Goal: Task Accomplishment & Management: Manage account settings

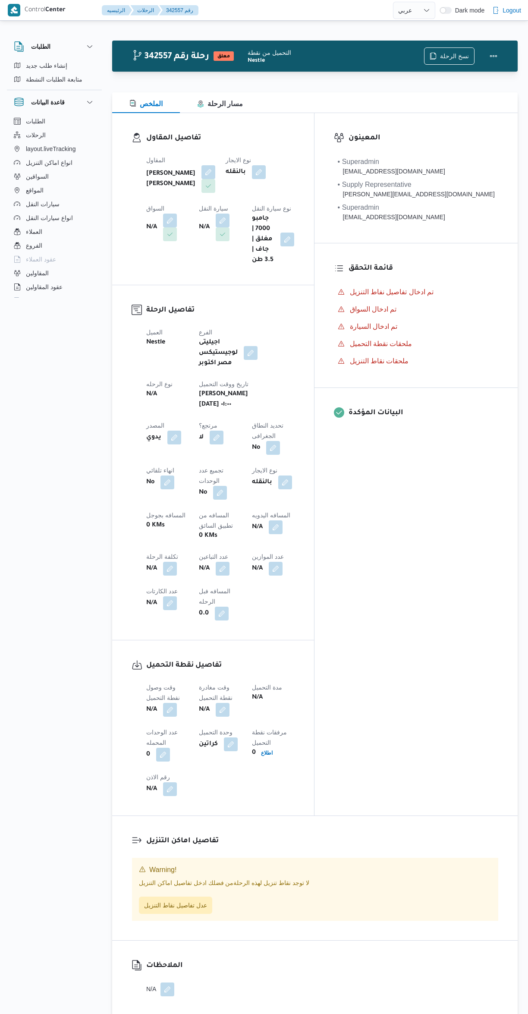
select select "ar"
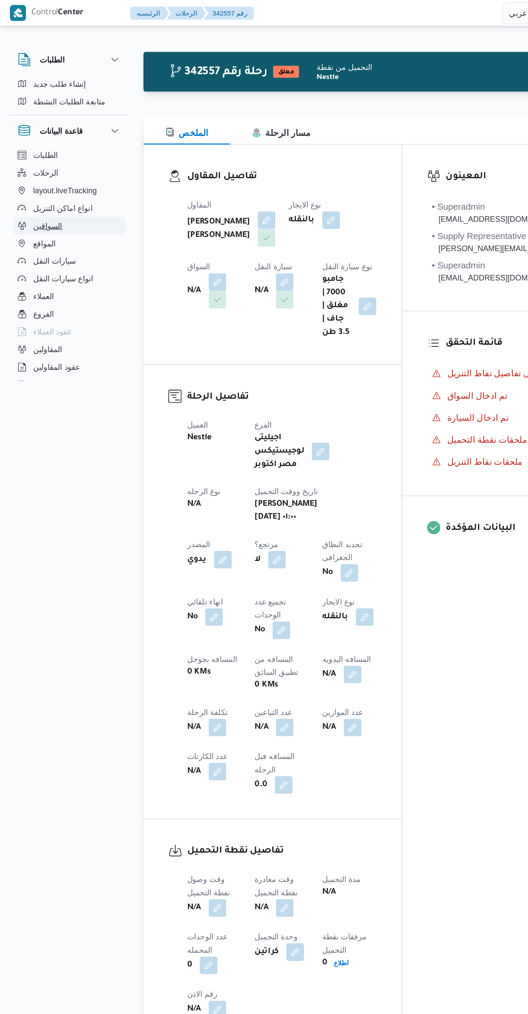
click at [23, 173] on button "السواقين" at bounding box center [54, 177] width 88 height 14
select select "ar"
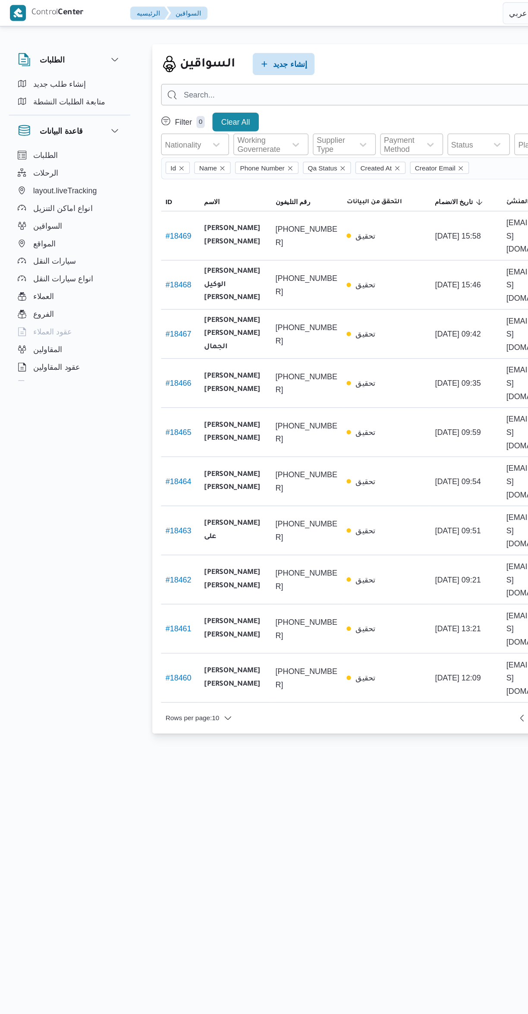
click at [407, 245] on span "mostafa.elrouby@illa.com.eg" at bounding box center [420, 260] width 49 height 31
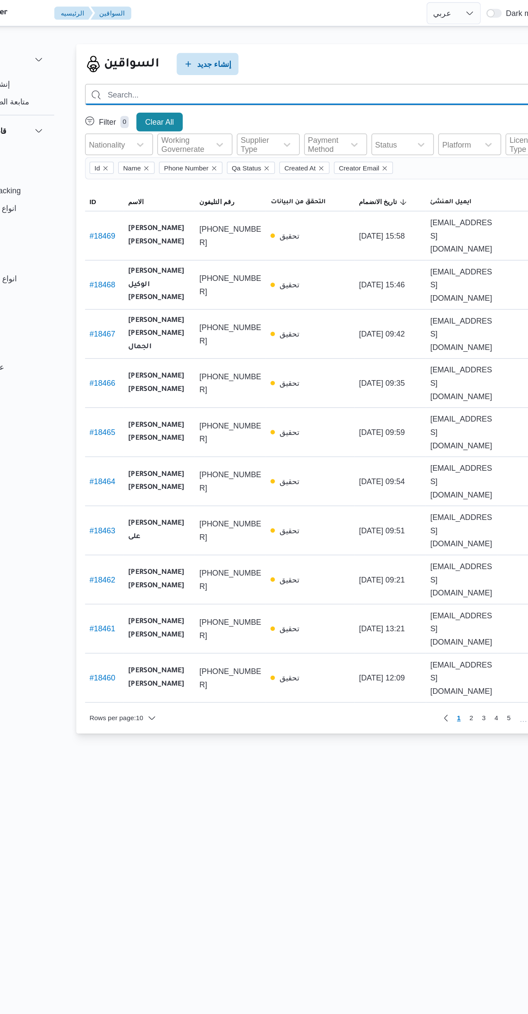
click at [261, 72] on input "search" at bounding box center [315, 74] width 378 height 17
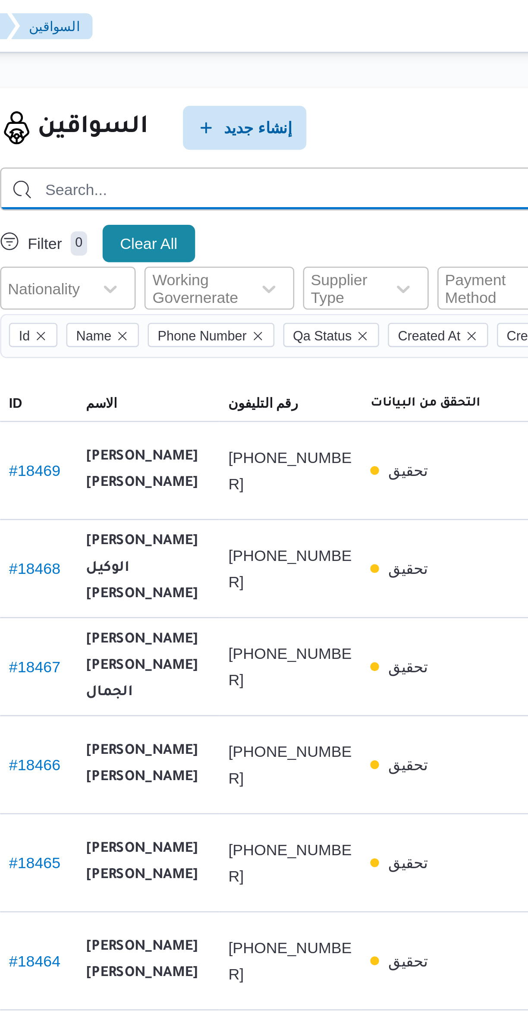
click at [215, 77] on input "search" at bounding box center [315, 74] width 378 height 17
click at [171, 74] on input "010" at bounding box center [315, 74] width 378 height 17
click at [218, 75] on input "0103188" at bounding box center [315, 74] width 378 height 17
type input "01031880455"
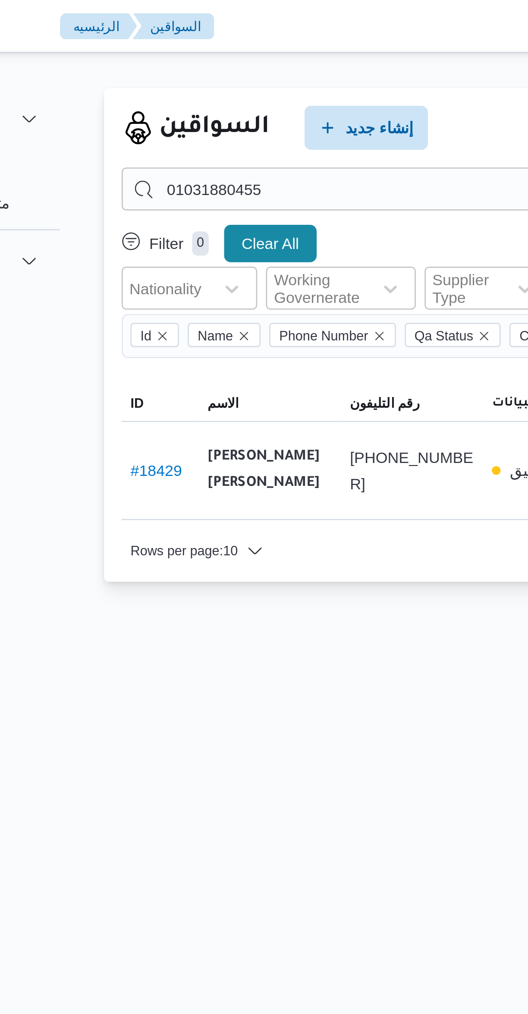
click at [138, 185] on link "# 18429" at bounding box center [139, 184] width 20 height 7
select select "ar"
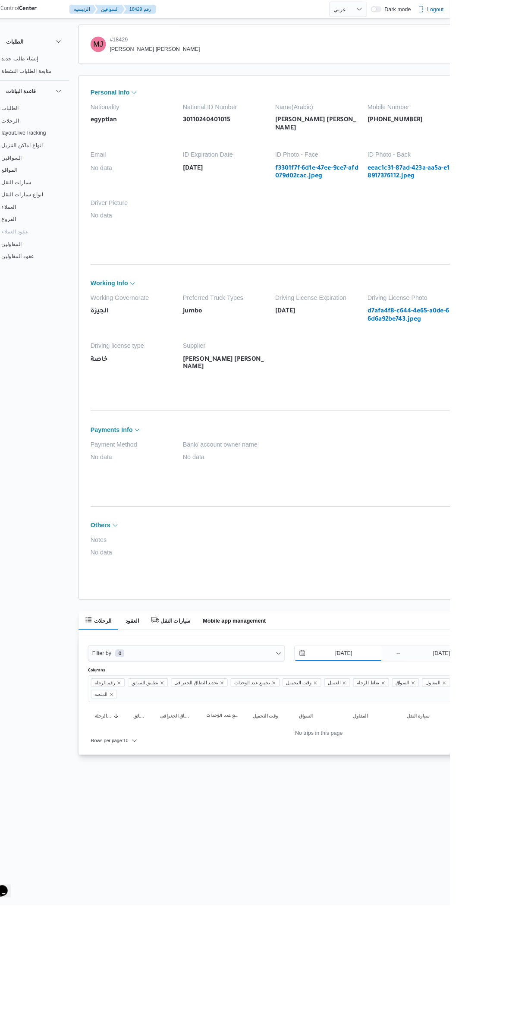
click at [415, 731] on input "[DATE]" at bounding box center [403, 731] width 98 height 17
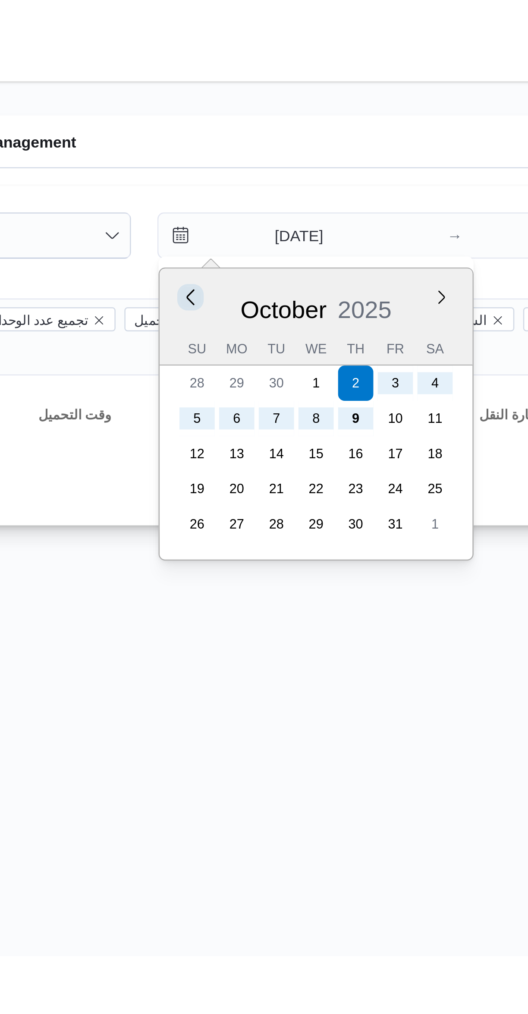
click at [365, 756] on button "Previous Month" at bounding box center [366, 755] width 8 height 8
type input "2/9/2025"
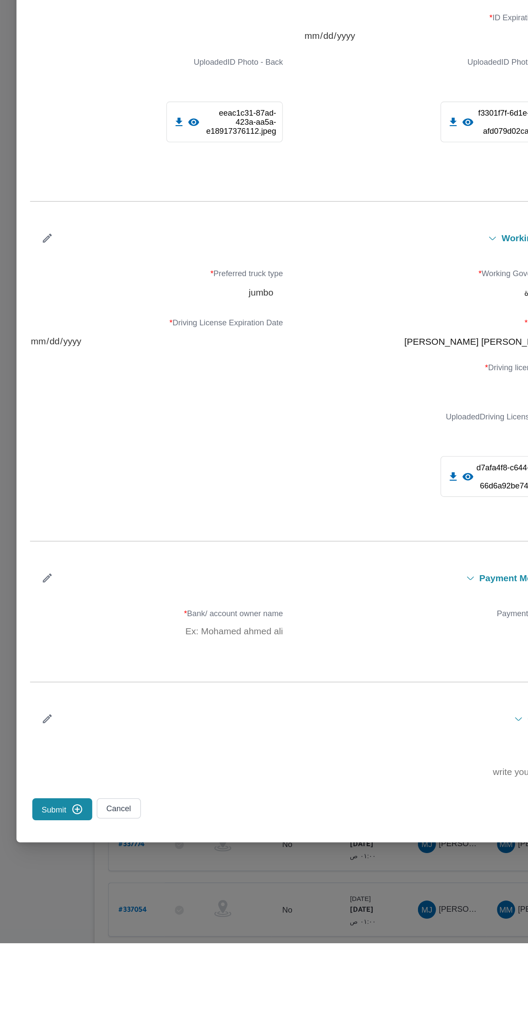
click at [81, 481] on icon "button" at bounding box center [76, 475] width 9 height 9
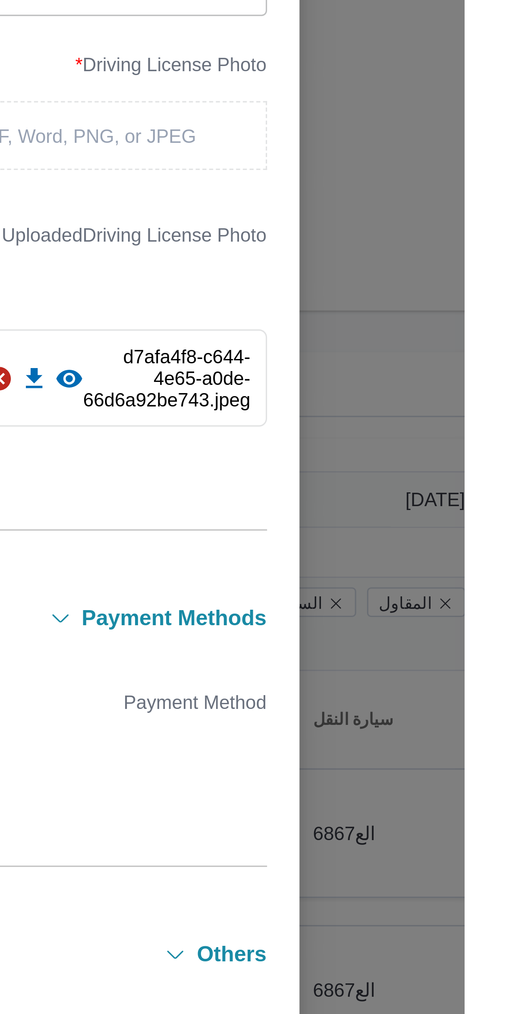
click at [406, 560] on div "[PERSON_NAME] [PERSON_NAME]" at bounding box center [369, 552] width 192 height 15
type input "محمد ممدو"
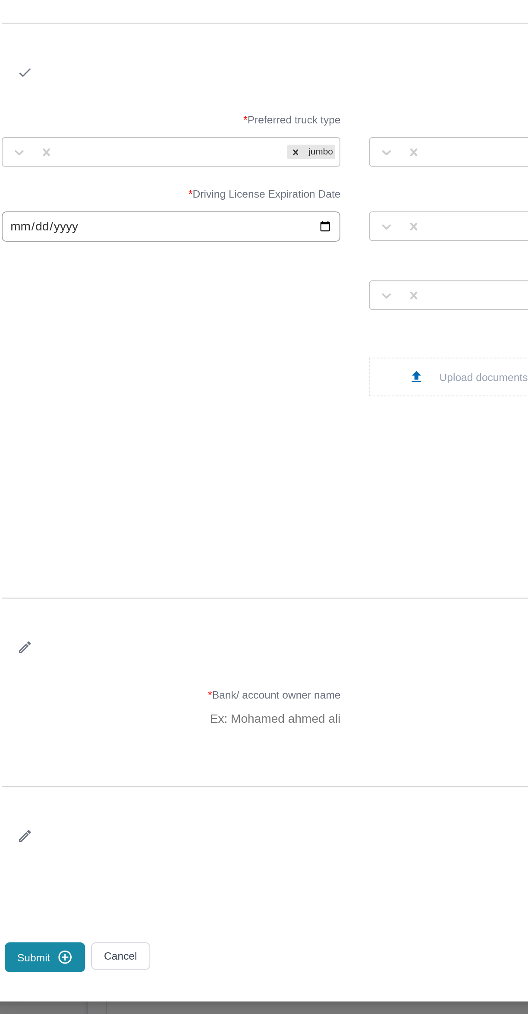
click at [81, 446] on icon "button" at bounding box center [76, 441] width 9 height 9
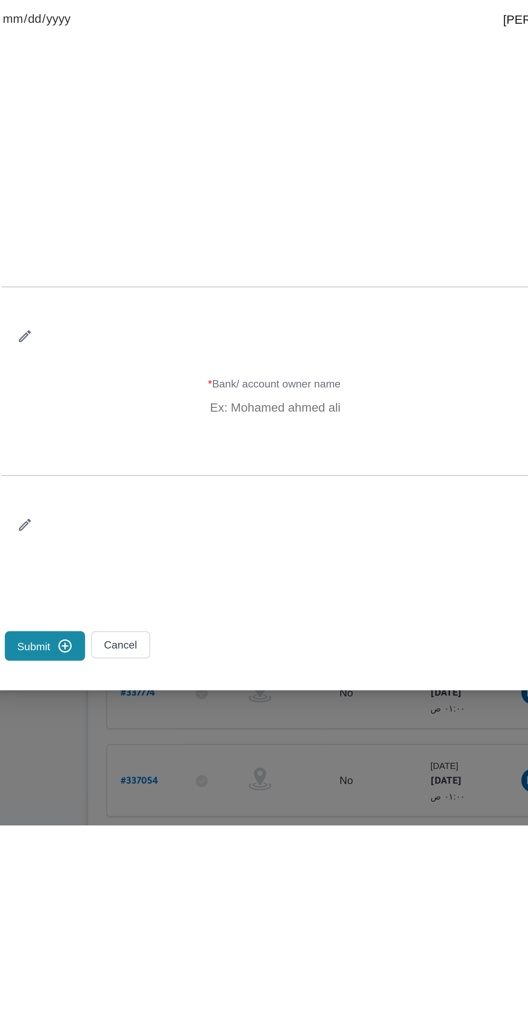
click at [103, 916] on icon "submit" at bounding box center [99, 912] width 8 height 8
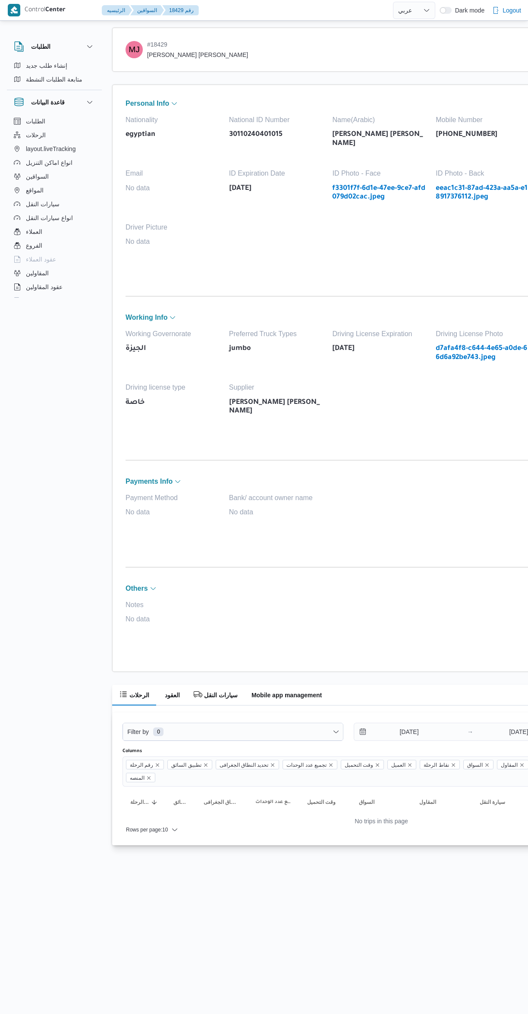
select select "ar"
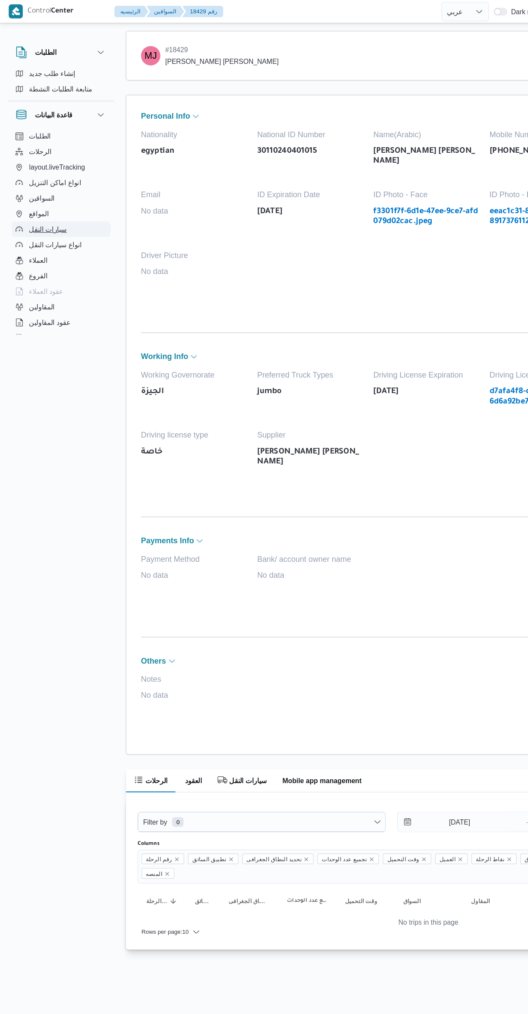
click at [41, 199] on span "سيارات النقل" at bounding box center [43, 204] width 34 height 10
select select "ar"
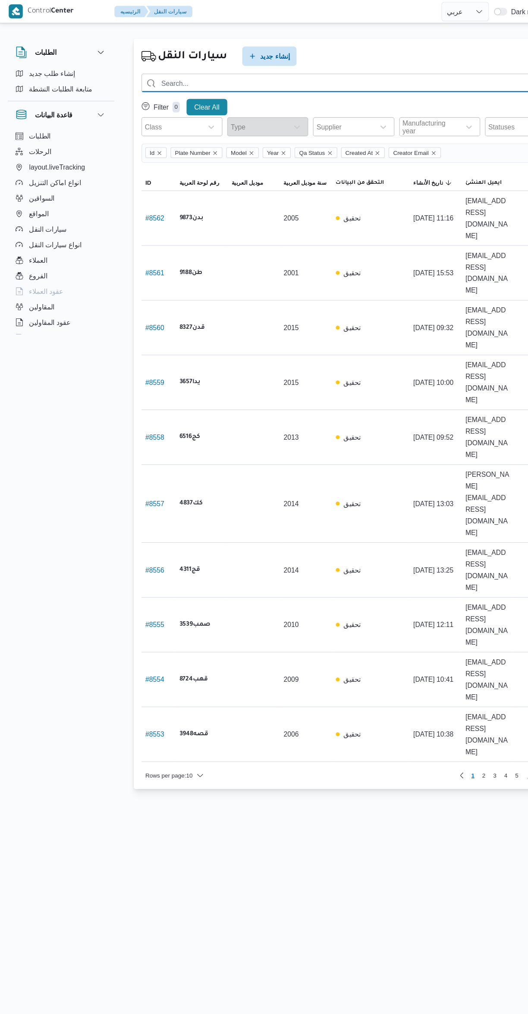
click at [226, 74] on input "search" at bounding box center [315, 74] width 378 height 17
click at [229, 77] on input "search" at bounding box center [315, 74] width 378 height 17
type input "7479"
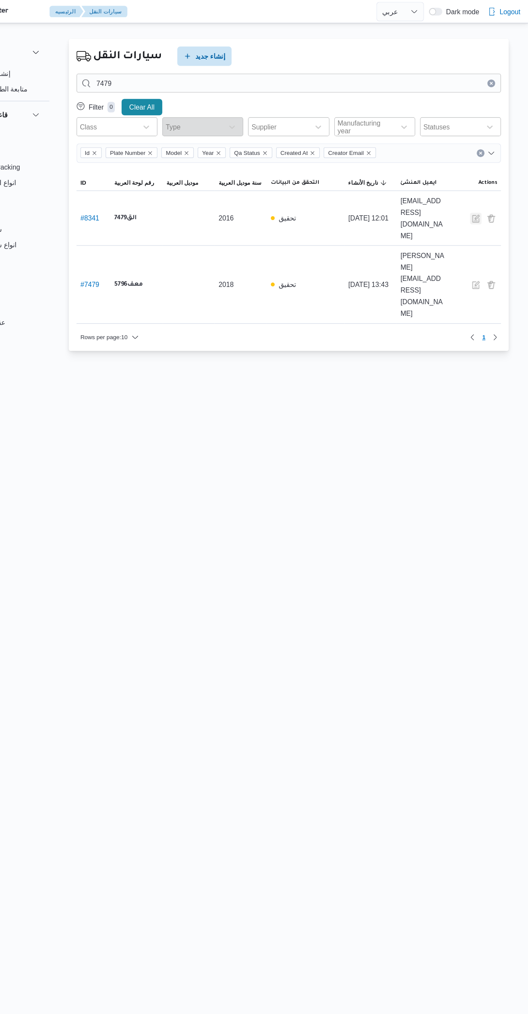
click at [481, 189] on button "button" at bounding box center [481, 194] width 10 height 10
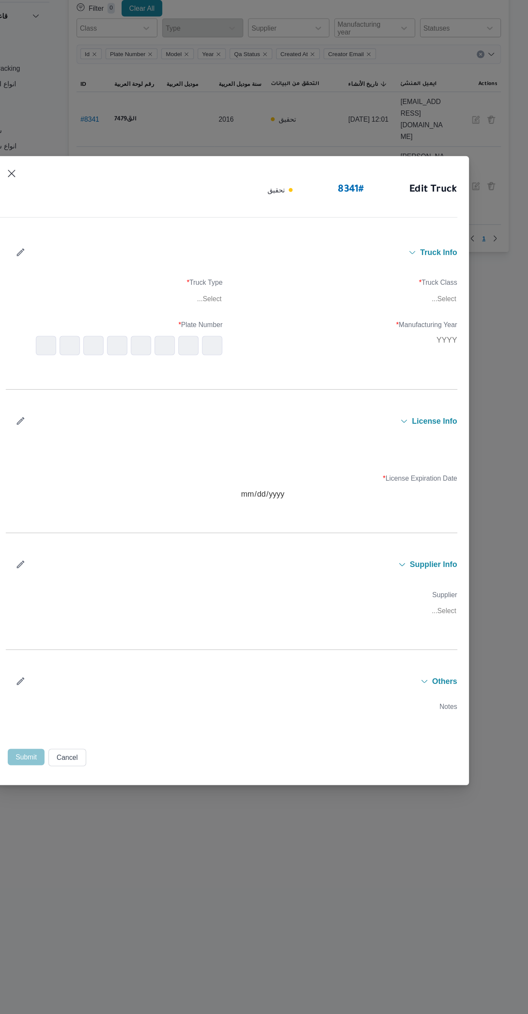
type input "2016"
type input "2025-07-29"
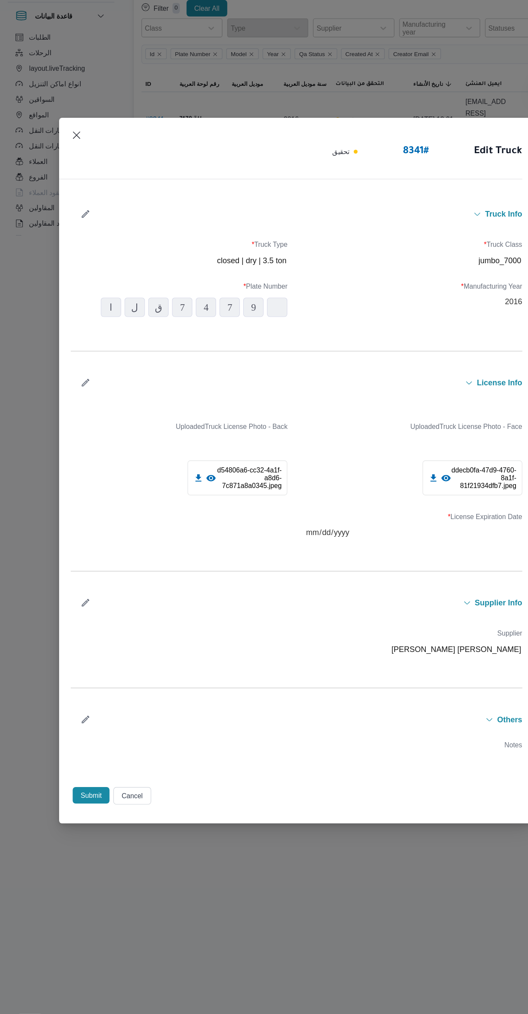
click at [75, 620] on icon "button" at bounding box center [76, 624] width 9 height 9
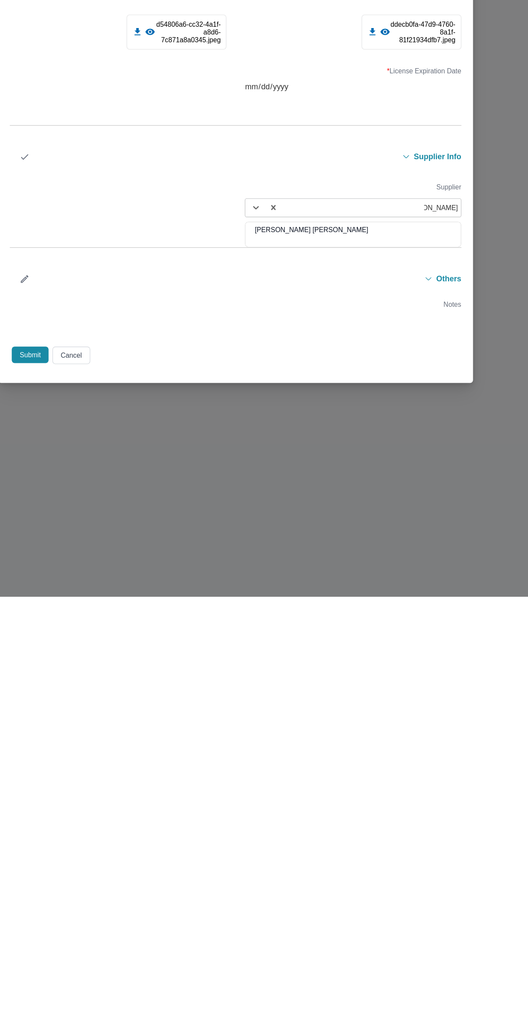
click at [280, 685] on div "[PERSON_NAME] [PERSON_NAME]" at bounding box center [369, 690] width 192 height 15
type input "[PERSON_NAME]"
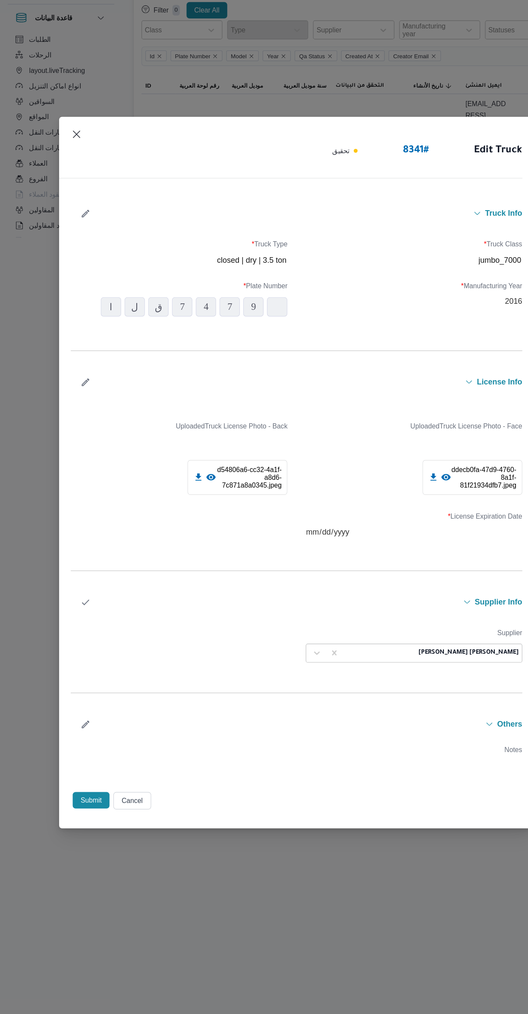
click at [60, 596] on div "Truck Info Truck Class * jumbo_7000 Truck Type * closed | dry | 3.5 ton Manufac…" at bounding box center [264, 539] width 422 height 568
click at [74, 625] on icon "button" at bounding box center [76, 622] width 9 height 9
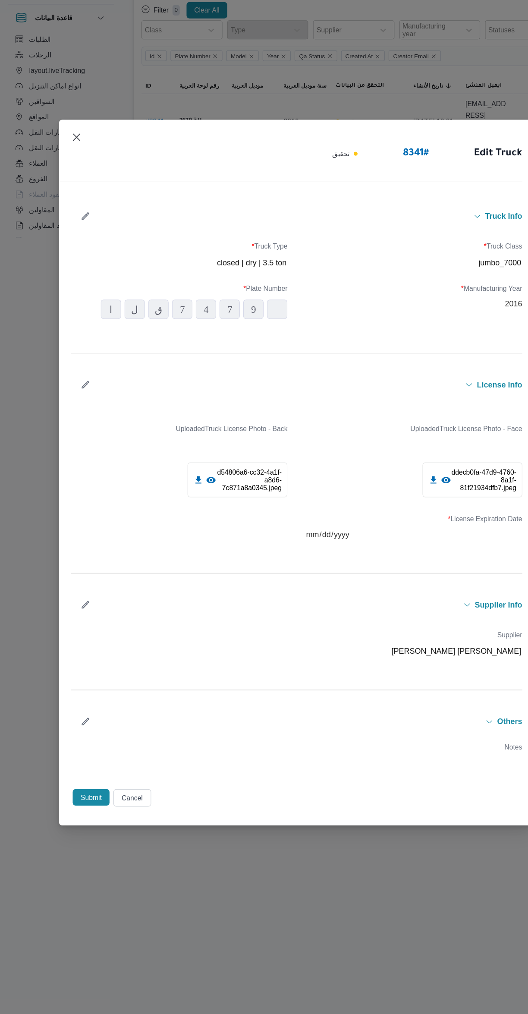
click at [83, 801] on button "Submit" at bounding box center [81, 796] width 33 height 15
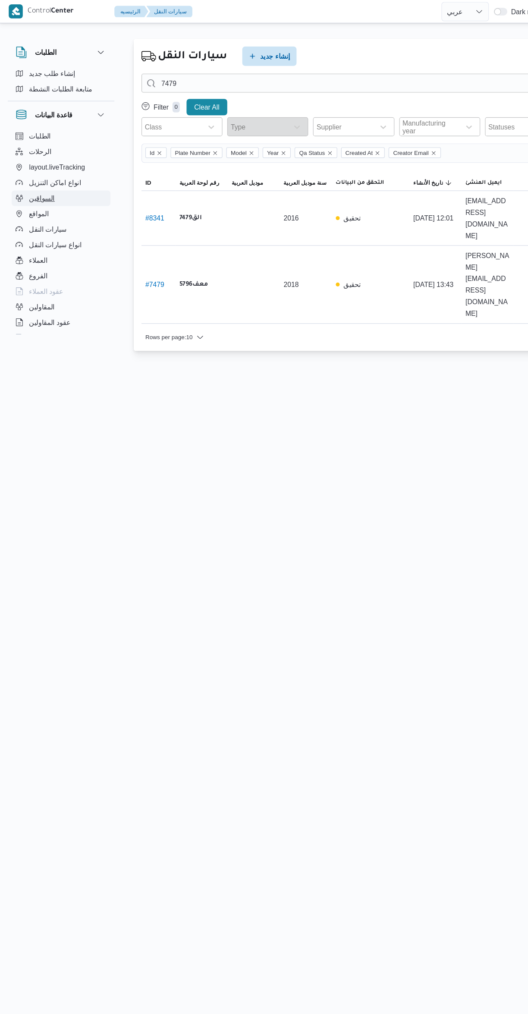
click at [38, 171] on span "السواقين" at bounding box center [37, 176] width 23 height 10
select select "ar"
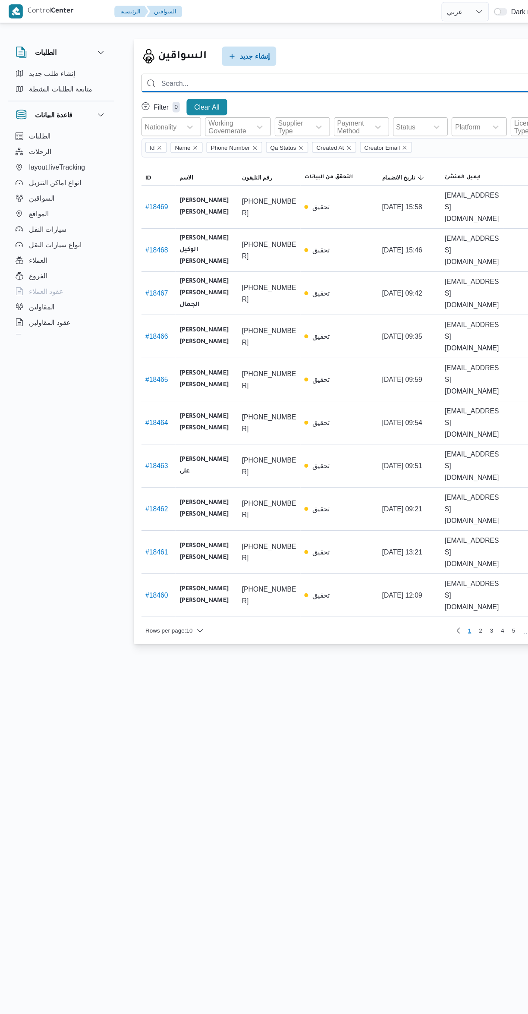
click at [257, 76] on input "search" at bounding box center [315, 74] width 378 height 17
click at [255, 74] on input "search" at bounding box center [315, 74] width 378 height 17
click at [257, 74] on input "010648" at bounding box center [315, 74] width 378 height 17
click at [255, 75] on input "010648746" at bounding box center [315, 74] width 378 height 17
type input "01064874623"
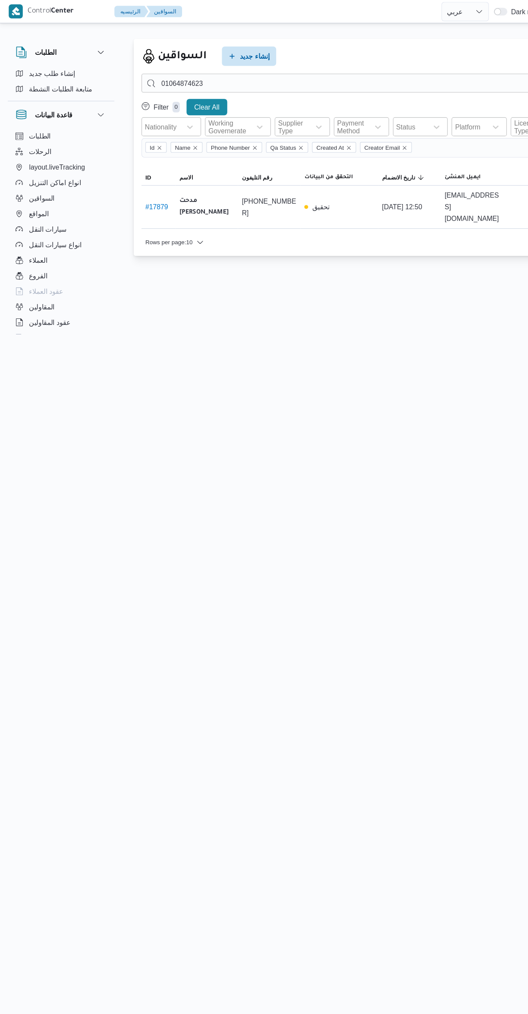
click at [141, 181] on link "# 17879" at bounding box center [139, 184] width 20 height 7
select select "ar"
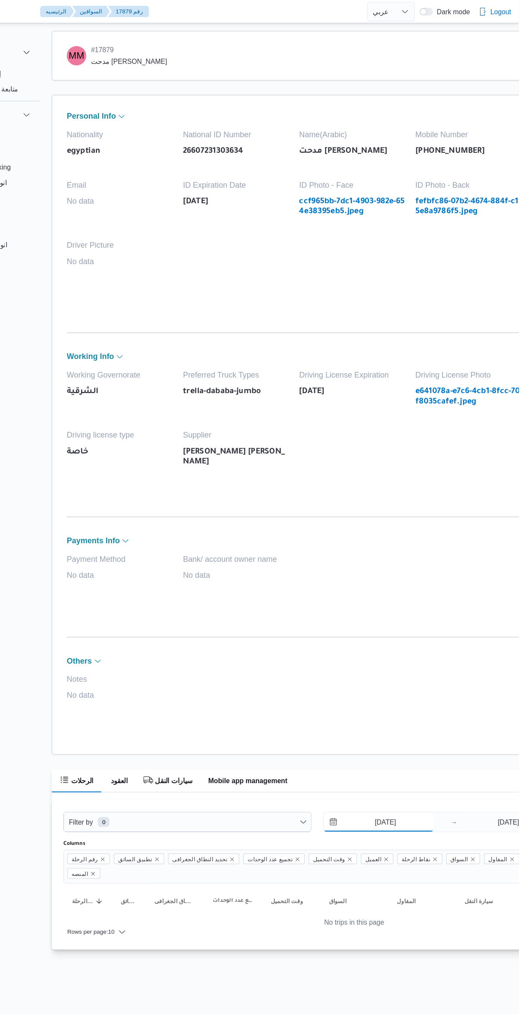
click at [404, 731] on input "2/10/2025" at bounding box center [403, 731] width 98 height 17
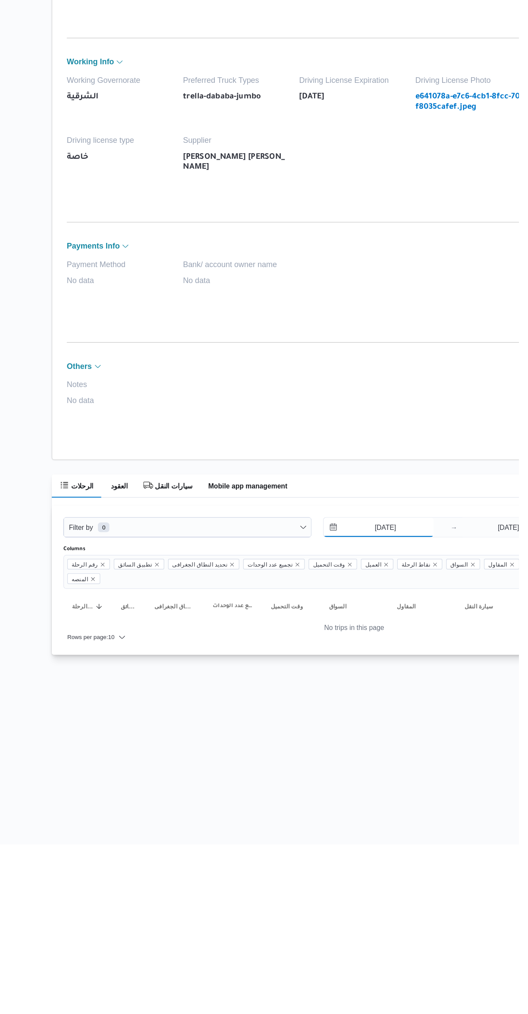
click at [392, 731] on input "2/10/2025" at bounding box center [403, 731] width 98 height 17
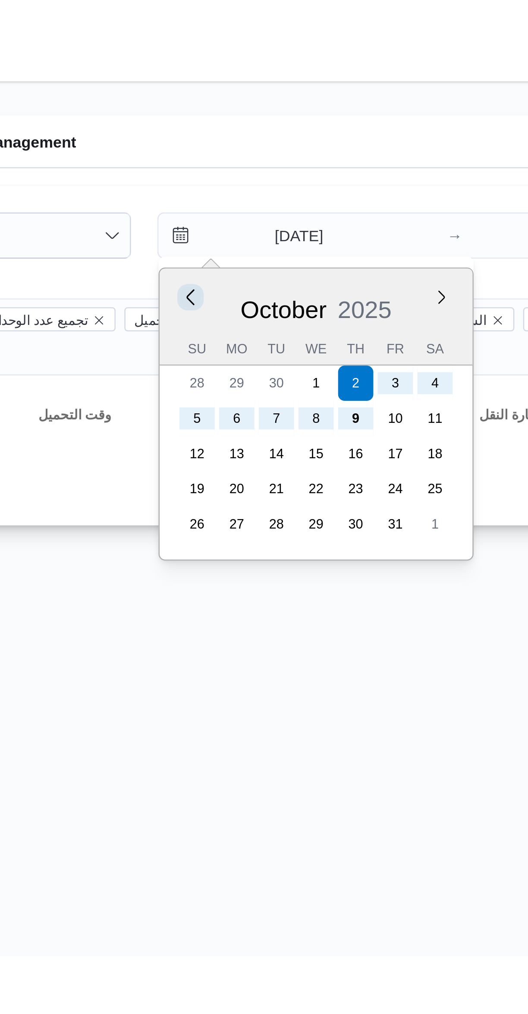
click at [364, 755] on button "Previous Month" at bounding box center [366, 755] width 8 height 8
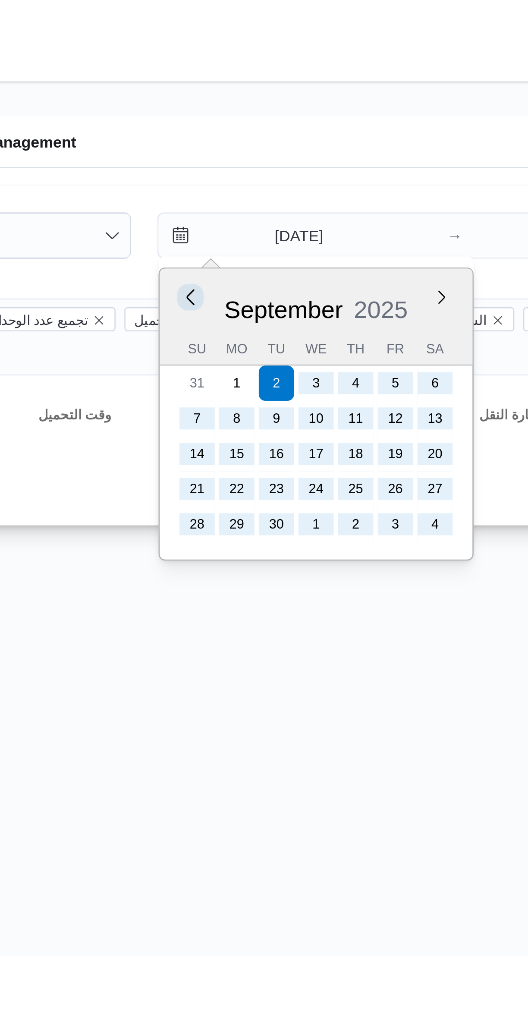
click at [364, 754] on button "Previous Month" at bounding box center [366, 755] width 8 height 8
type input "2/8/2025"
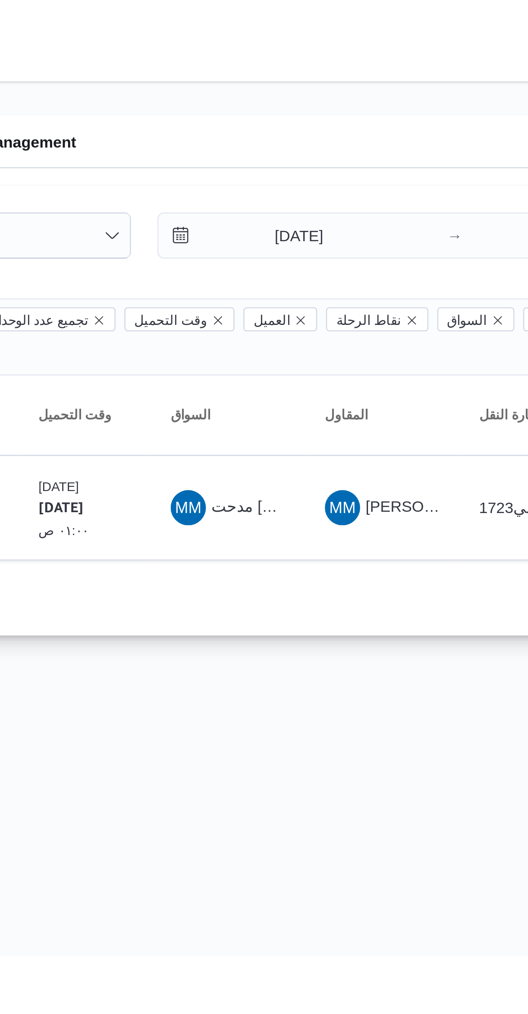
click at [405, 963] on html "Control Center الرئيسيه السواقين 17879 رقم English عربي Dark mode Logout الطلبا…" at bounding box center [264, 507] width 528 height 1014
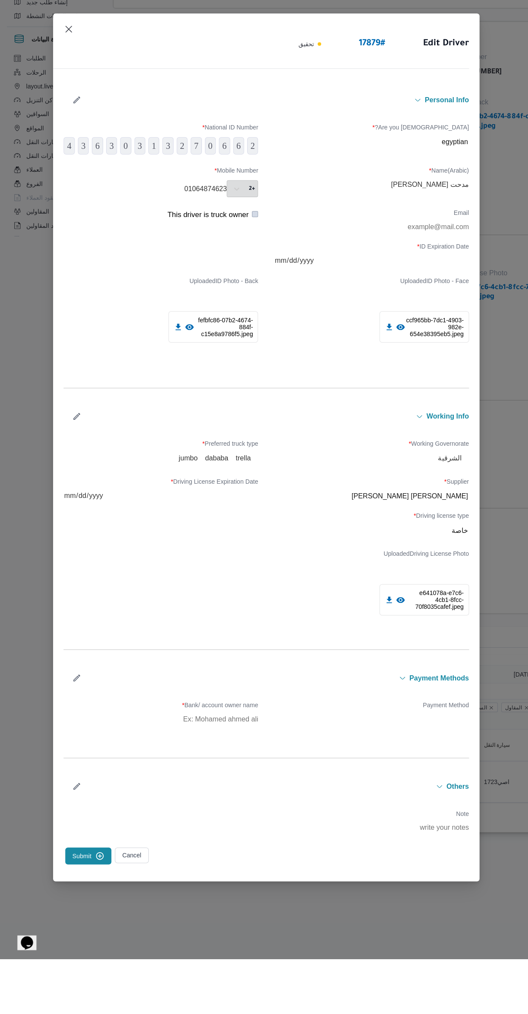
click at [81, 481] on icon "button" at bounding box center [76, 475] width 9 height 9
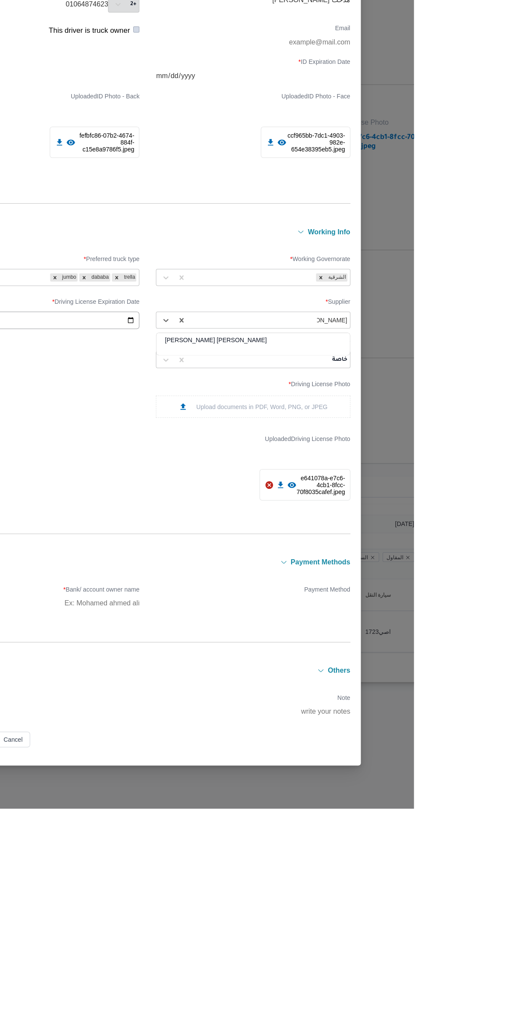
click at [361, 560] on div "[PERSON_NAME] [PERSON_NAME]" at bounding box center [369, 552] width 192 height 15
type input "[PERSON_NAME]"
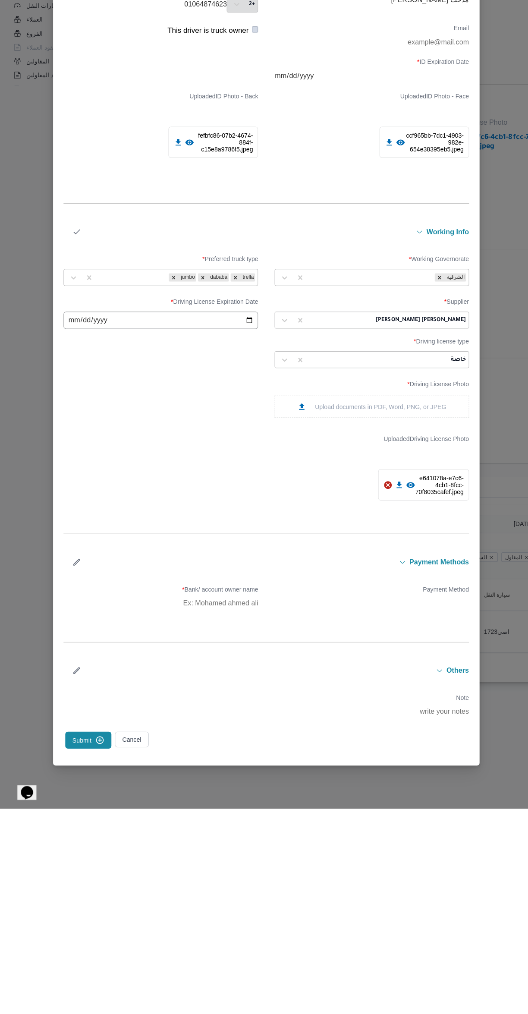
click at [81, 446] on icon "button" at bounding box center [76, 441] width 9 height 9
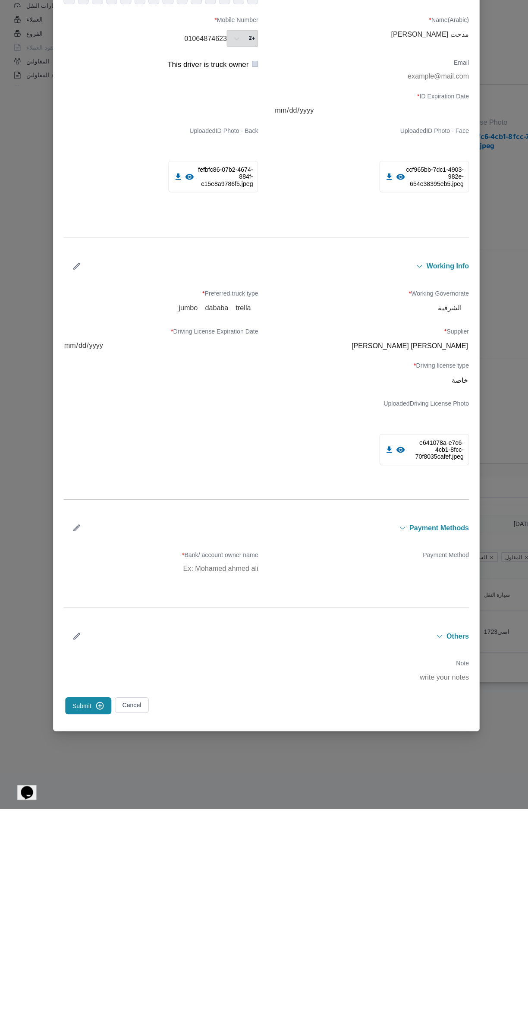
click at [110, 920] on button "Submit" at bounding box center [88, 911] width 46 height 17
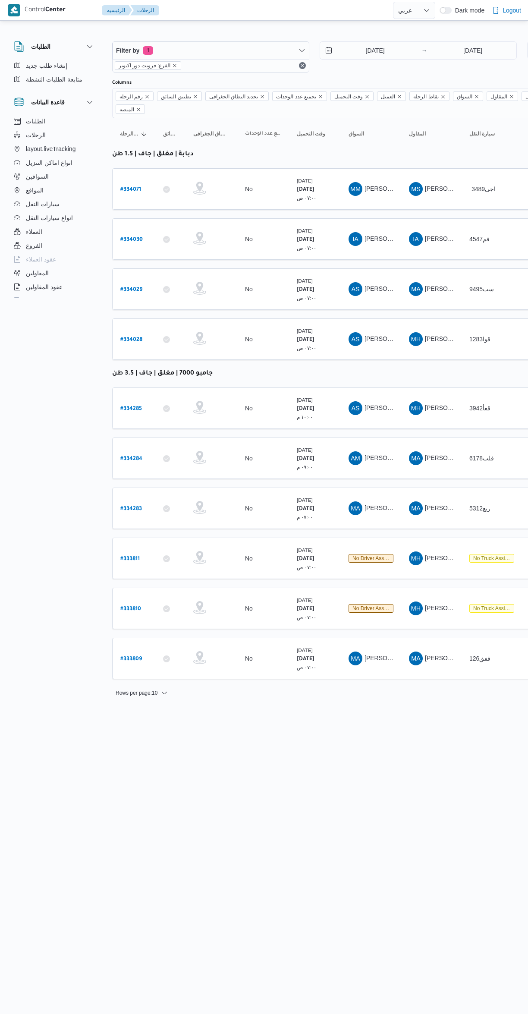
select select "ar"
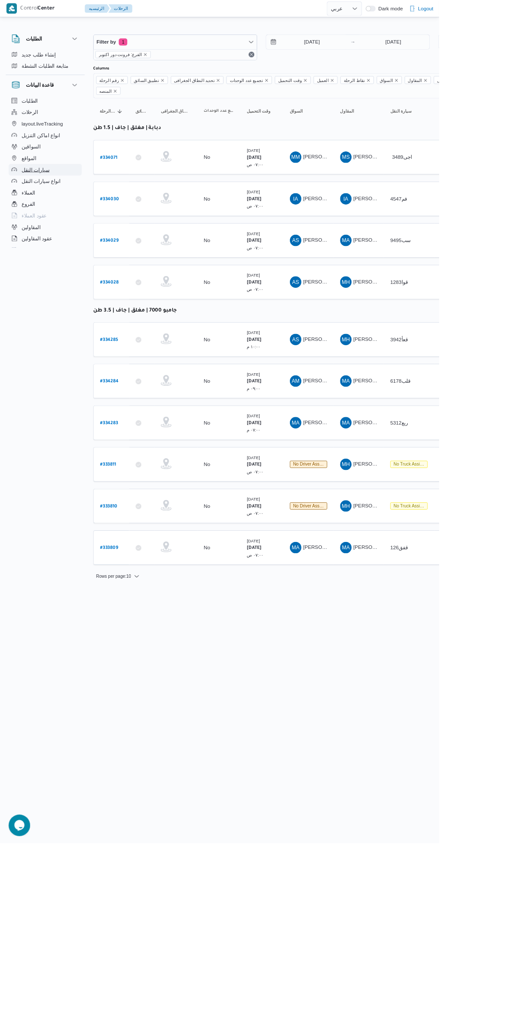
click at [31, 206] on span "سيارات النقل" at bounding box center [43, 204] width 34 height 10
select select "ar"
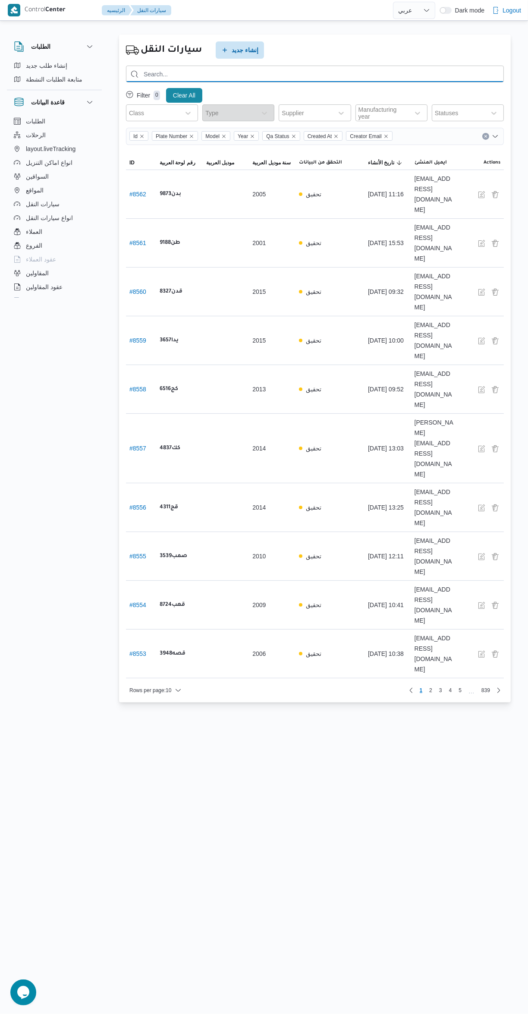
click at [300, 74] on input "search" at bounding box center [315, 74] width 378 height 17
type input "1723"
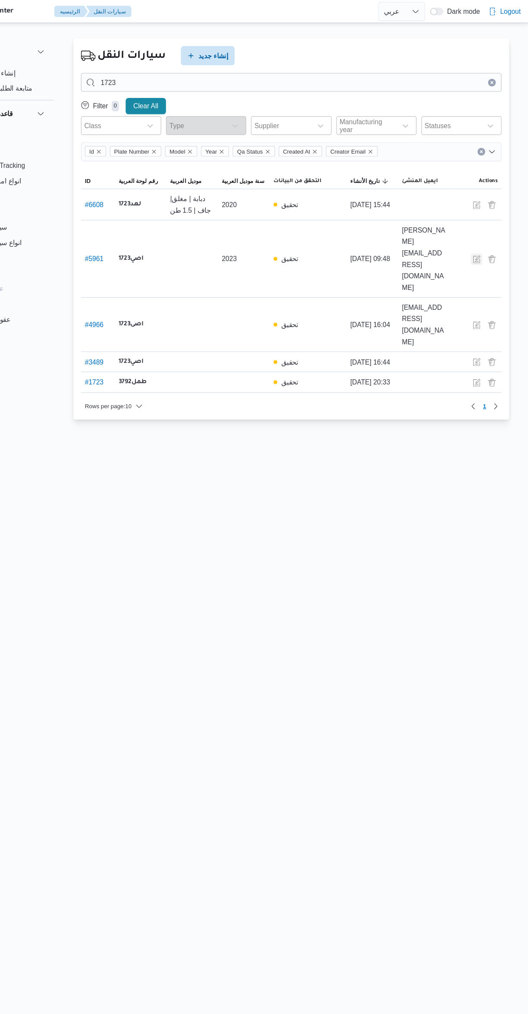
click at [481, 228] on button "button" at bounding box center [481, 233] width 10 height 10
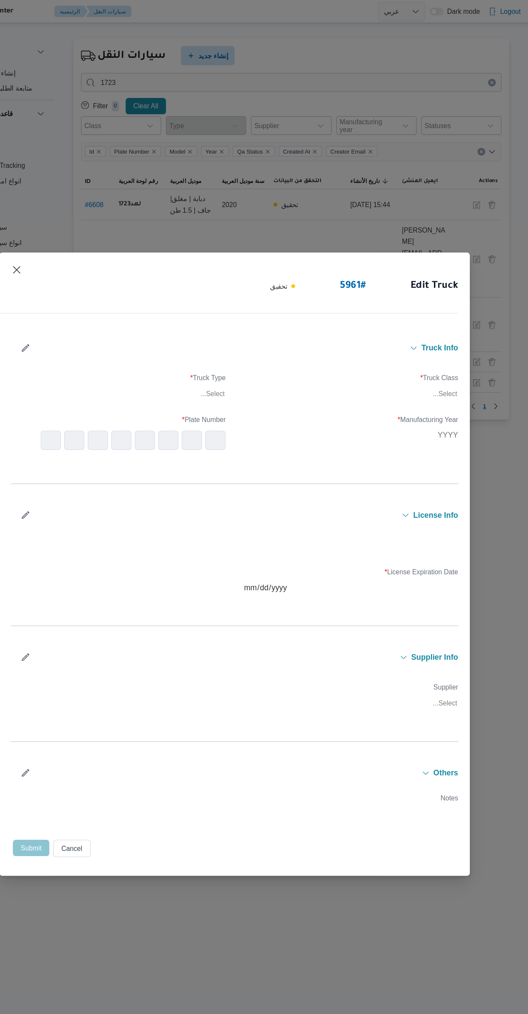
type input "2023"
type input "2026-11-20"
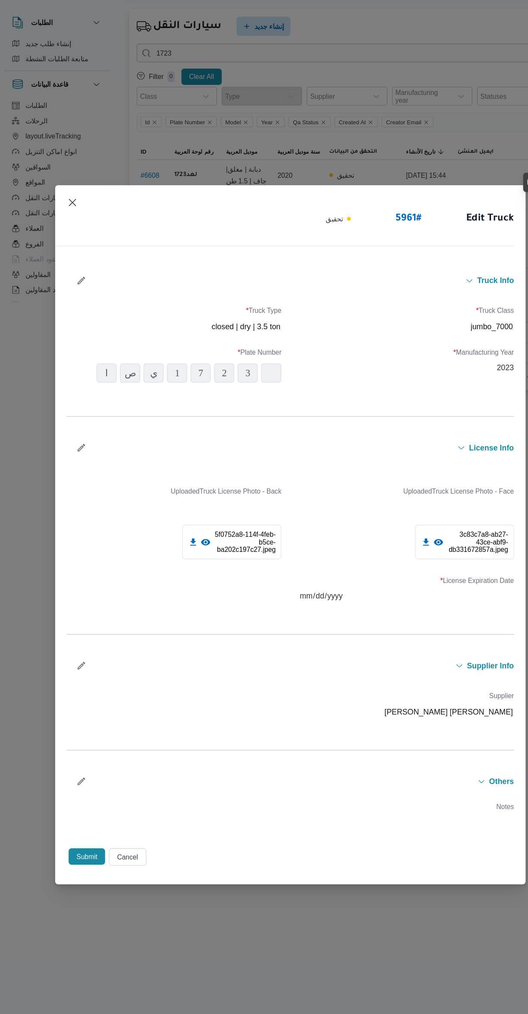
click at [76, 629] on icon "button" at bounding box center [76, 624] width 9 height 9
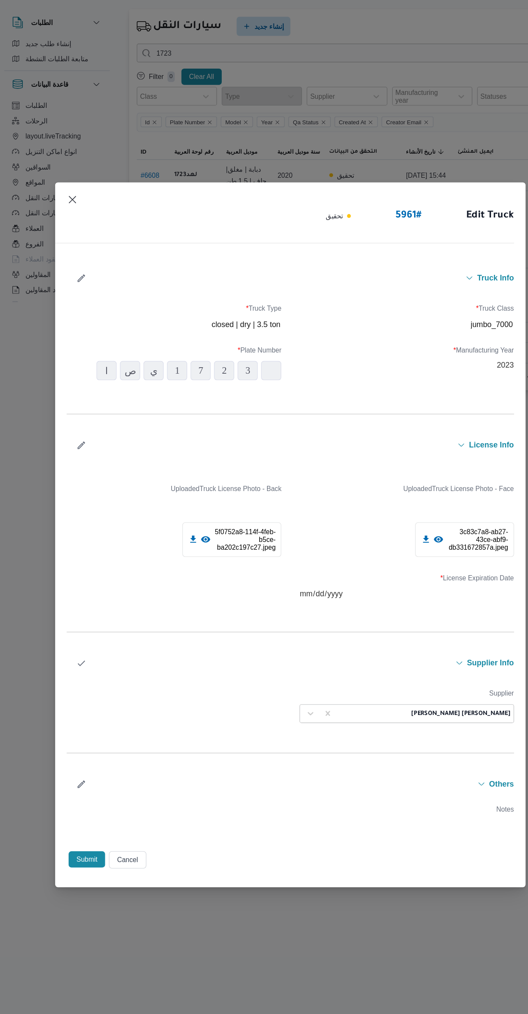
click at [350, 659] on label "Supplier" at bounding box center [368, 652] width 193 height 13
click at [357, 659] on label "Supplier" at bounding box center [368, 652] width 193 height 13
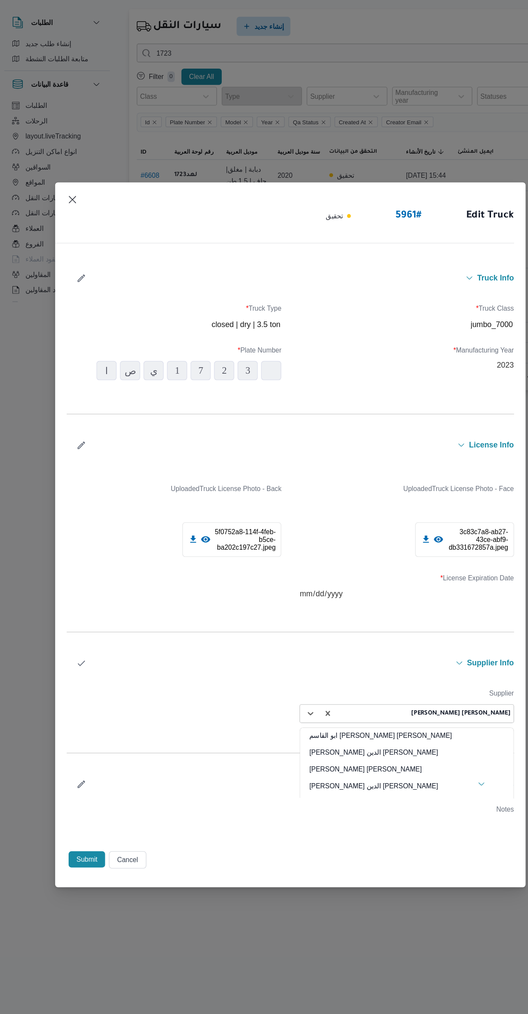
click at [370, 671] on input "text" at bounding box center [370, 667] width 2 height 7
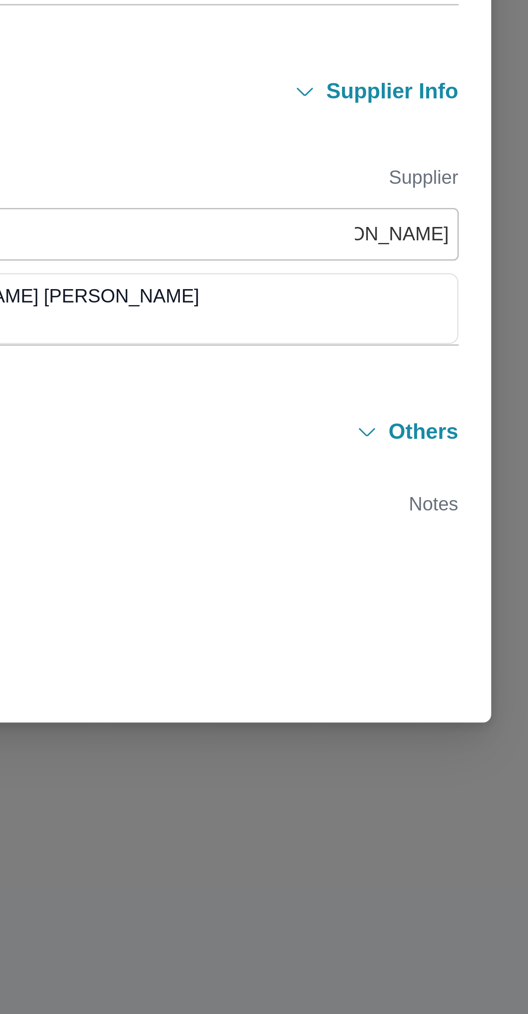
click at [349, 687] on div "[PERSON_NAME] [PERSON_NAME]" at bounding box center [369, 690] width 192 height 15
type input "محمد ممدو"
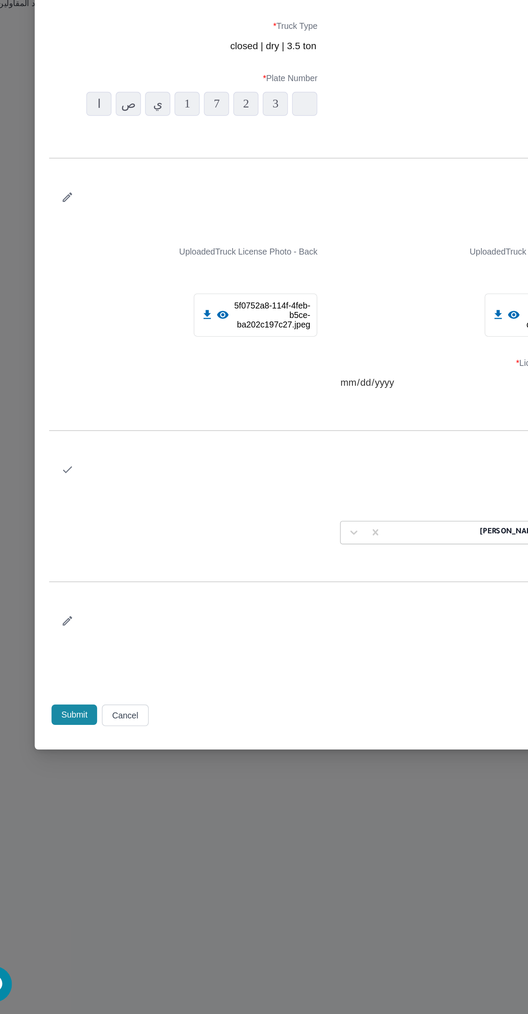
click at [76, 622] on icon "button" at bounding box center [76, 622] width 9 height 9
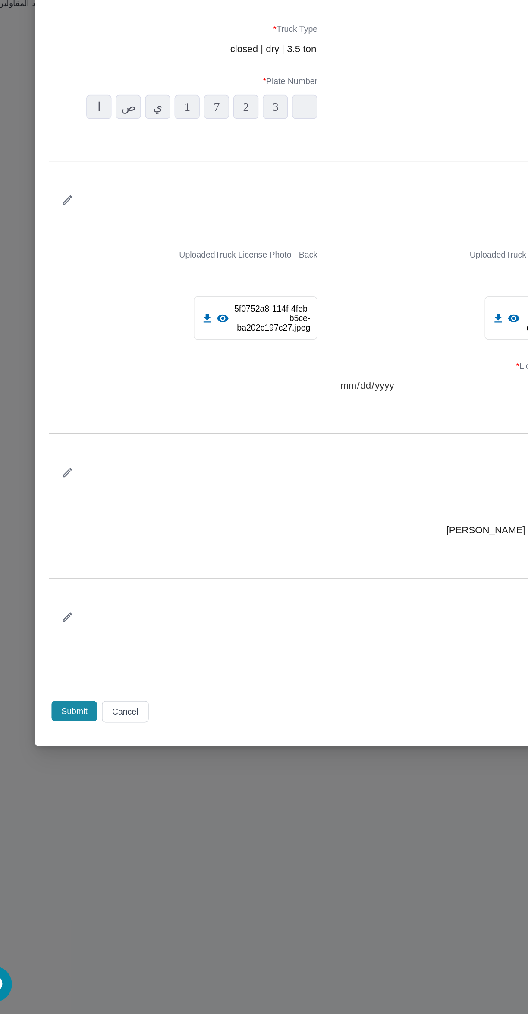
click at [91, 795] on button "Submit" at bounding box center [81, 796] width 33 height 15
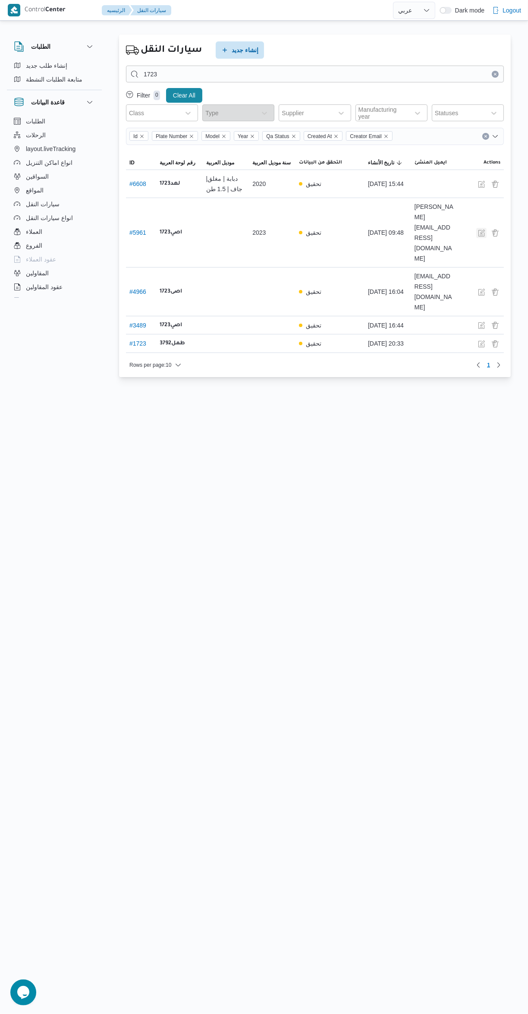
click at [478, 228] on button "button" at bounding box center [481, 233] width 10 height 10
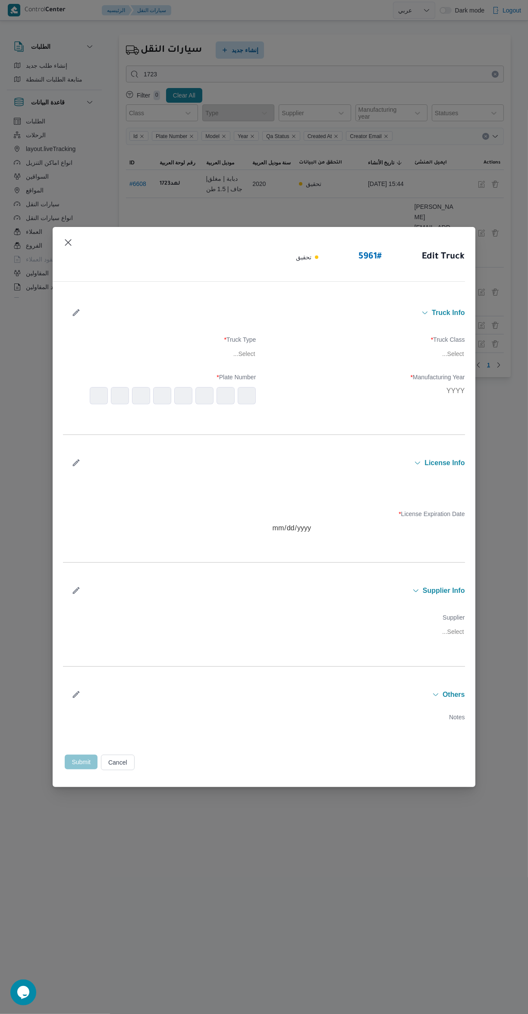
type input "2023"
type input "2026-11-20"
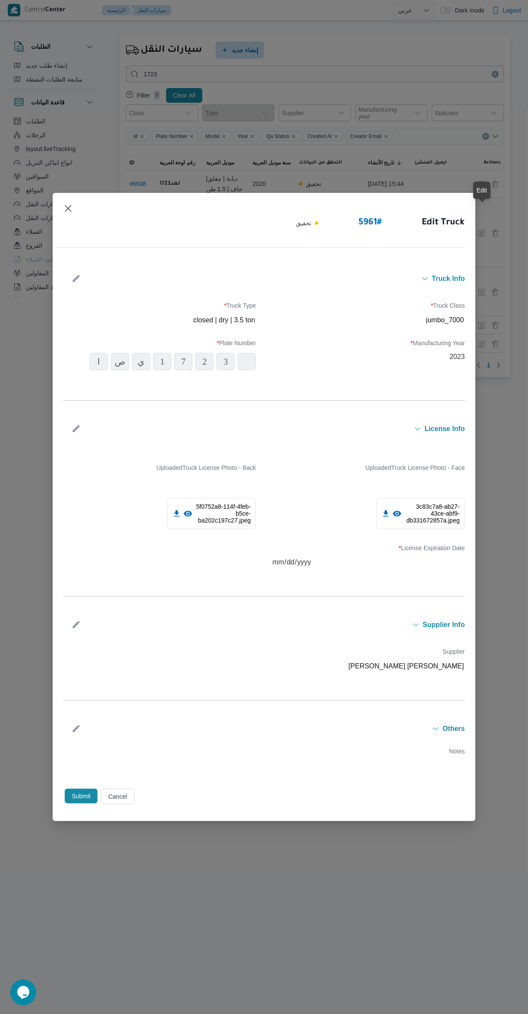
click at [76, 625] on icon "button" at bounding box center [76, 624] width 9 height 9
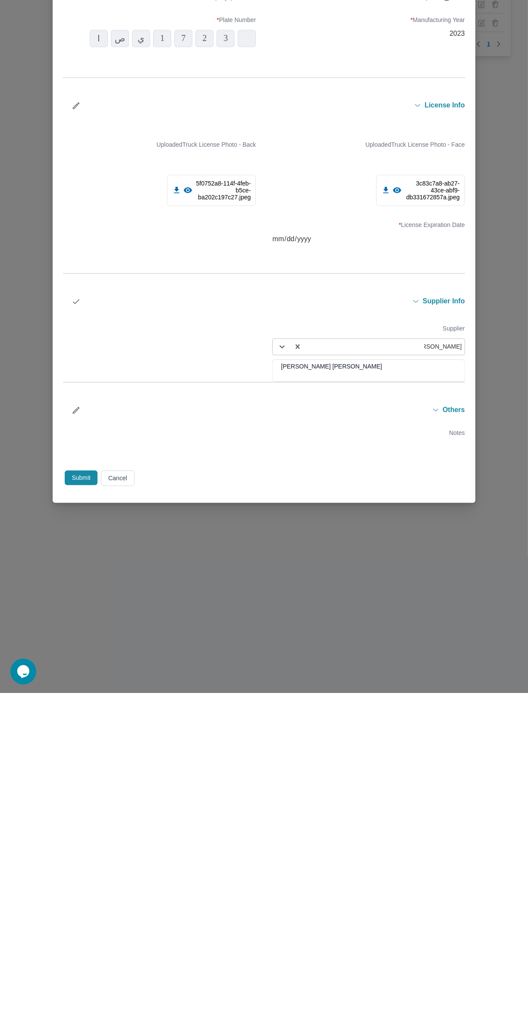
click at [290, 692] on div "مصطفى ممدوح محمود عبدالهادى" at bounding box center [369, 690] width 192 height 15
type input "مصطفى ممدو"
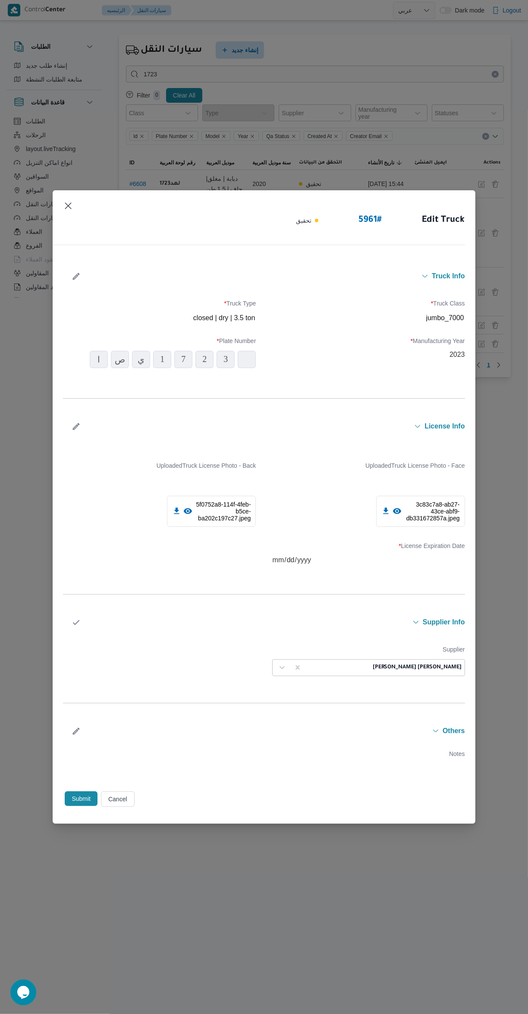
click at [76, 622] on icon "button" at bounding box center [76, 622] width 9 height 9
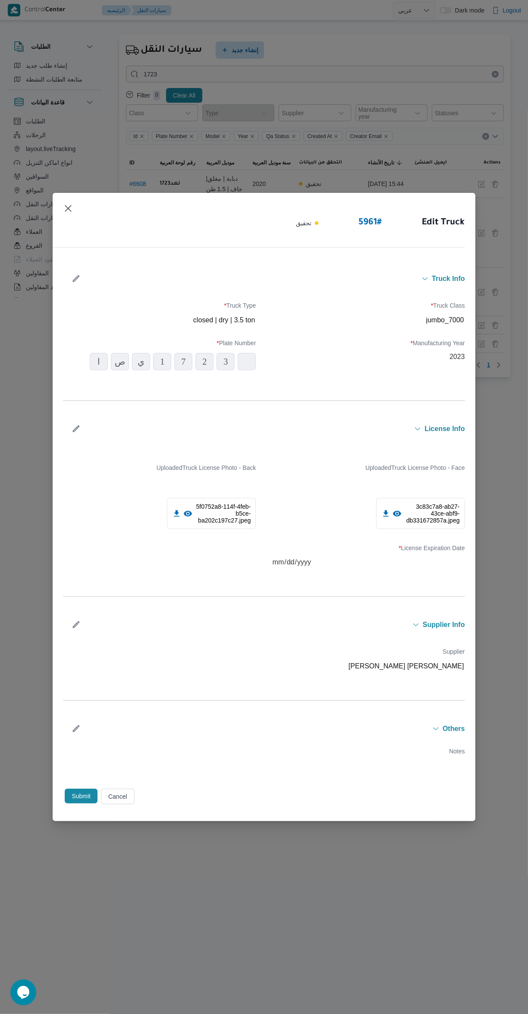
click at [81, 796] on button "Submit" at bounding box center [81, 796] width 33 height 15
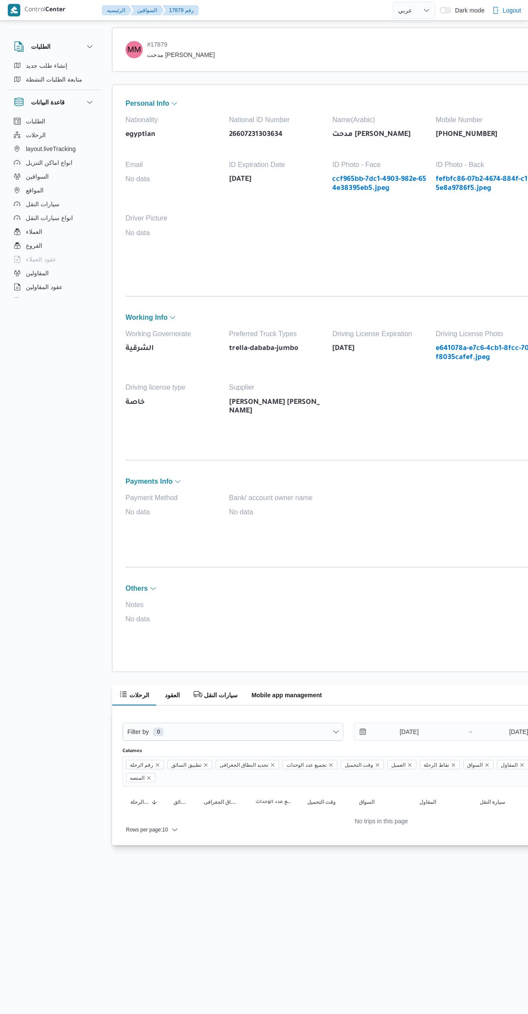
select select "ar"
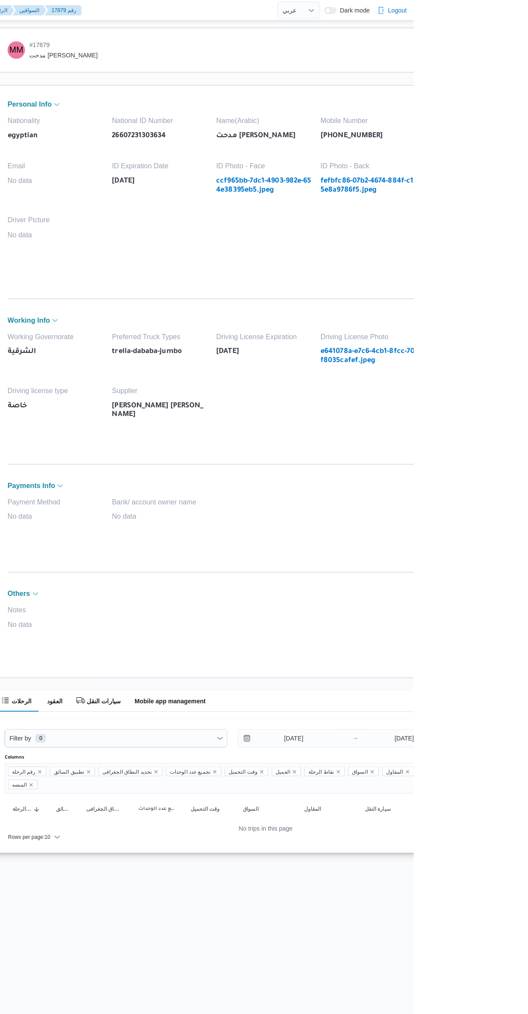
select select "ar"
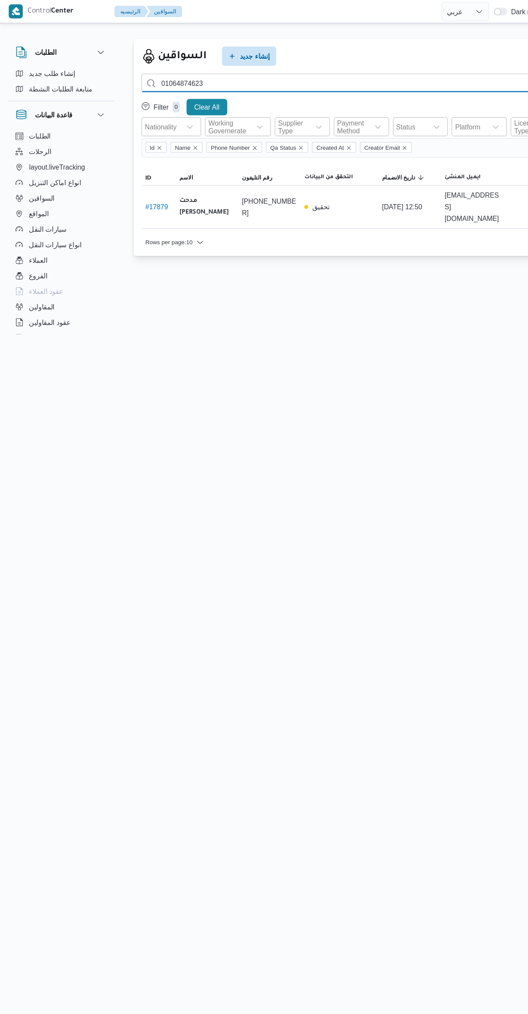
click at [268, 70] on input "01064874623" at bounding box center [315, 74] width 378 height 17
type input "0"
click at [264, 74] on input "search" at bounding box center [315, 74] width 378 height 17
click at [247, 76] on input "011188" at bounding box center [315, 74] width 378 height 17
click at [245, 74] on input "011188370" at bounding box center [315, 74] width 378 height 17
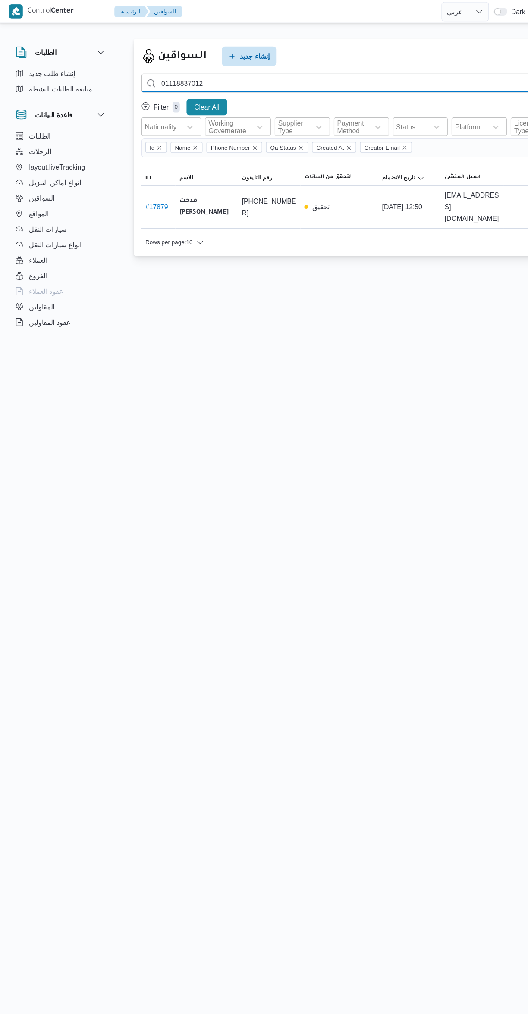
type input "01118837012"
click at [141, 181] on link "# 18320" at bounding box center [139, 184] width 20 height 7
select select "ar"
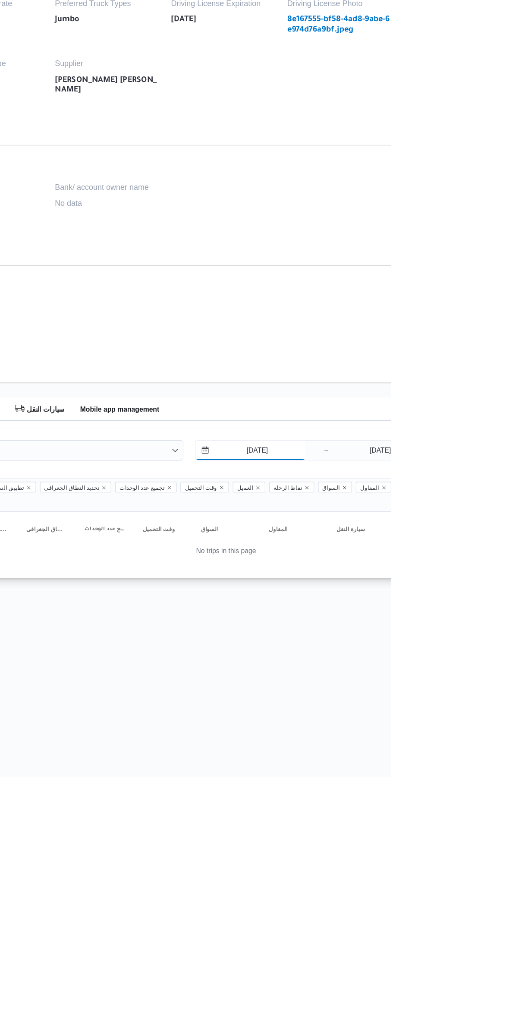
click at [393, 723] on input "[DATE]" at bounding box center [403, 722] width 98 height 17
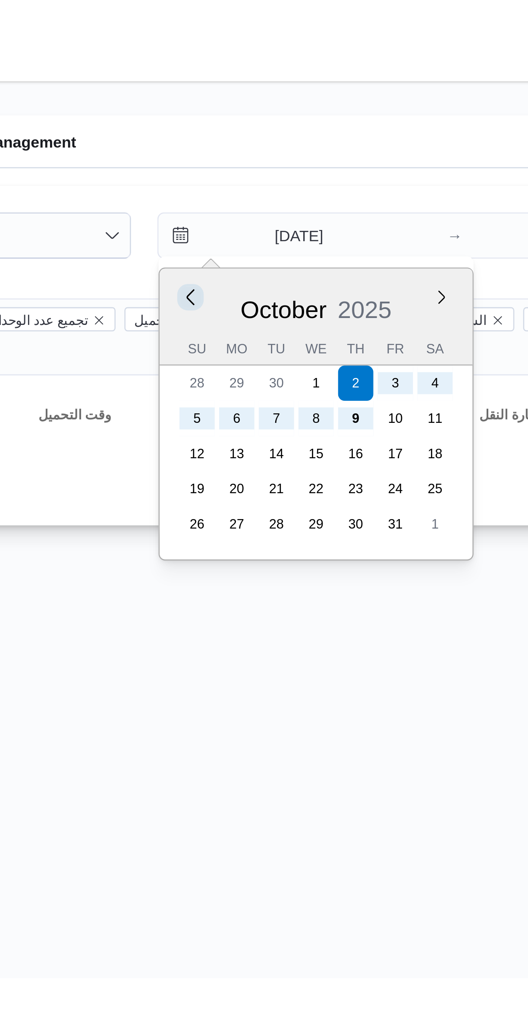
click at [364, 748] on button "Previous Month" at bounding box center [366, 747] width 8 height 8
type input "2/9/2025"
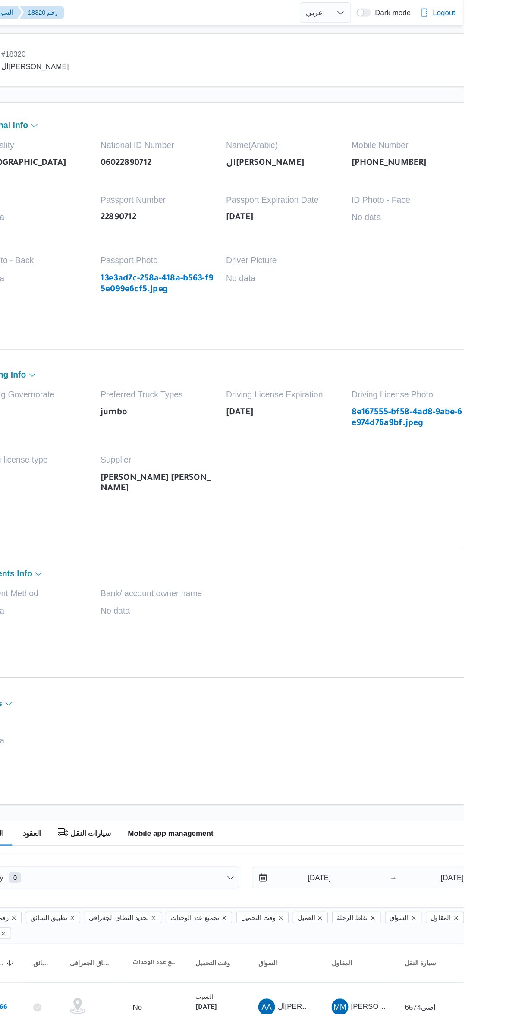
click at [240, 229] on link "13e3ad7c-258a-418a-b563-f95e099e6cf5.jpeg" at bounding box center [276, 235] width 95 height 18
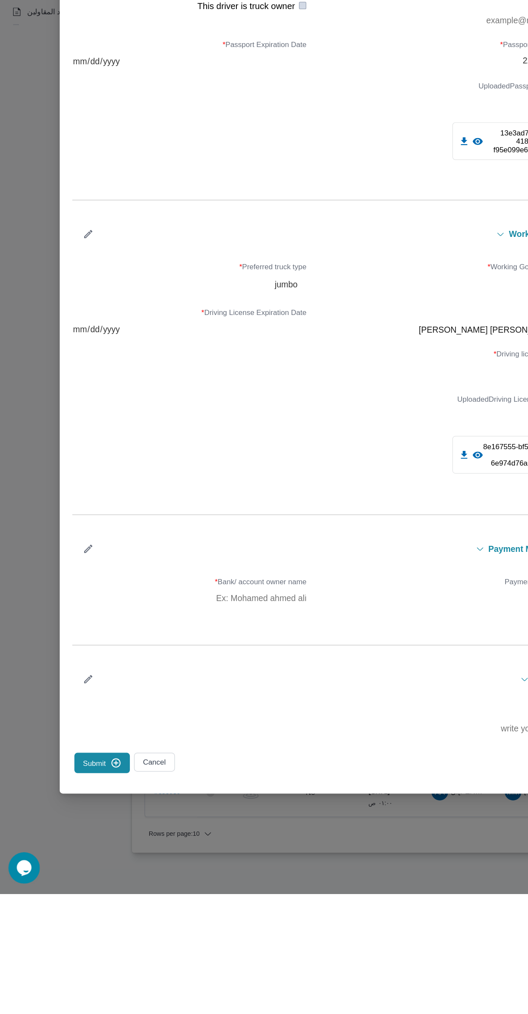
click at [81, 474] on icon "button" at bounding box center [76, 469] width 9 height 9
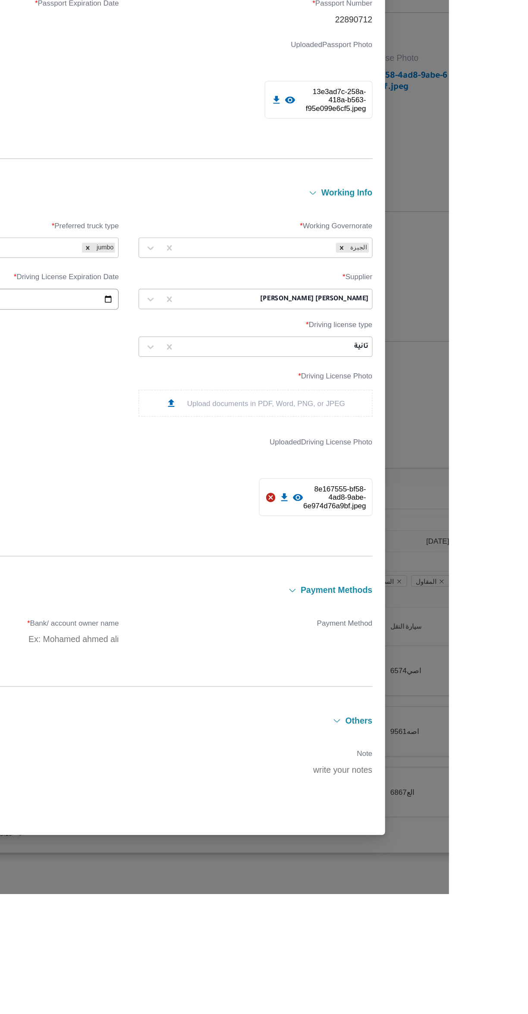
click at [376, 554] on label "Driving license type *" at bounding box center [368, 547] width 193 height 13
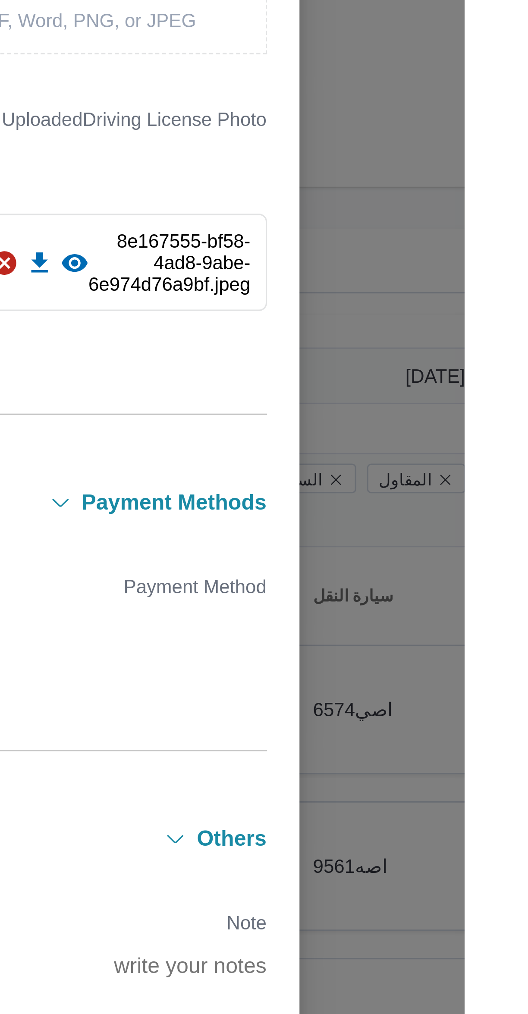
click at [394, 554] on div "[PERSON_NAME] [PERSON_NAME]" at bounding box center [369, 546] width 192 height 15
type input "محمد ممدو"
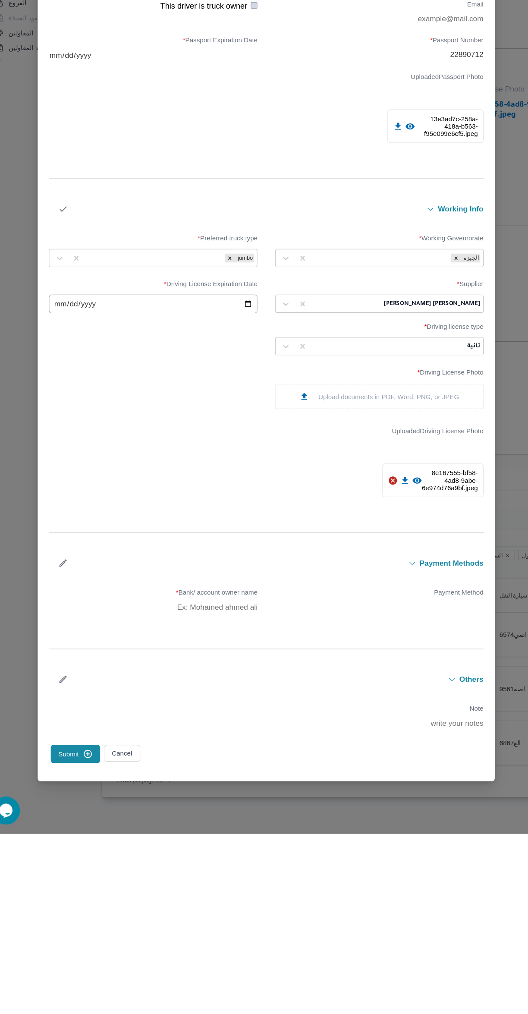
click at [81, 440] on icon "button" at bounding box center [76, 435] width 9 height 9
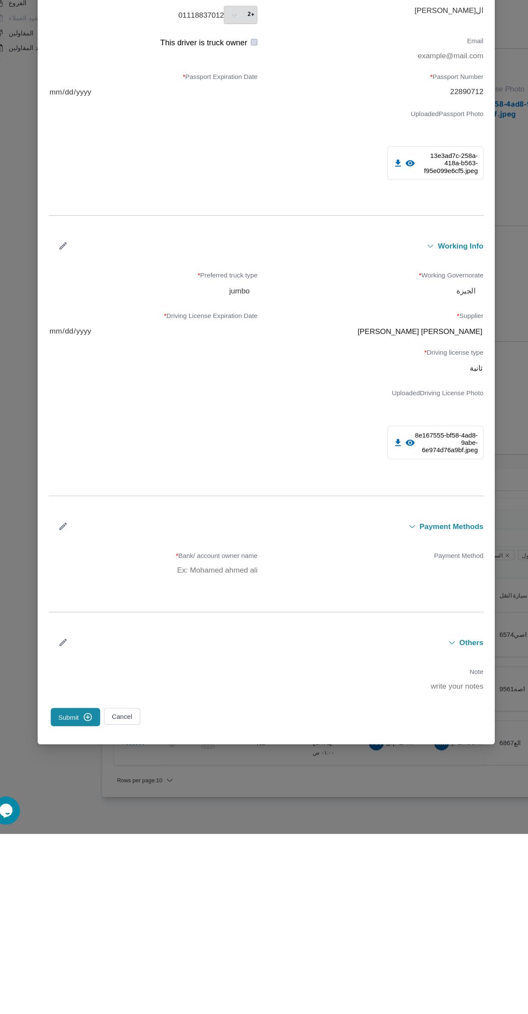
click at [110, 914] on button "Submit" at bounding box center [88, 905] width 46 height 17
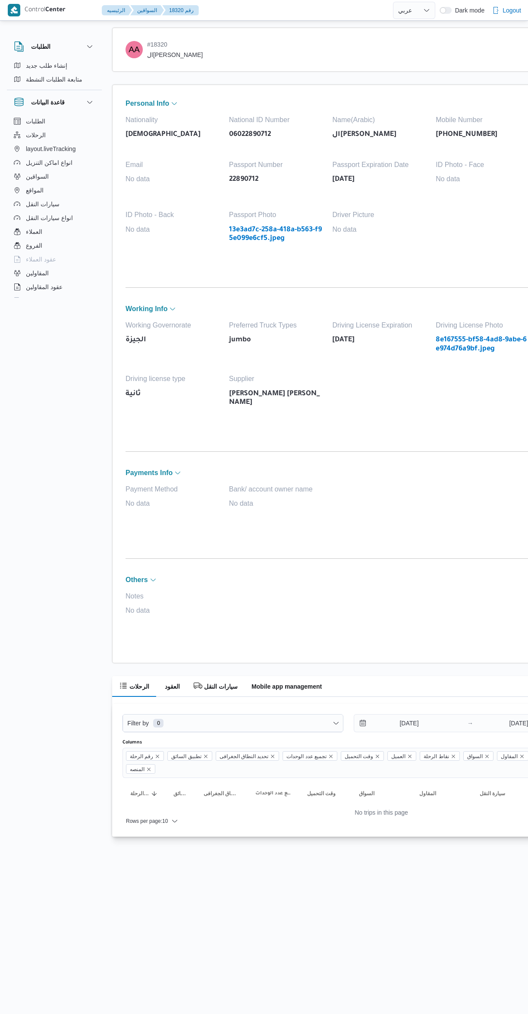
select select "ar"
